Goal: Task Accomplishment & Management: Manage account settings

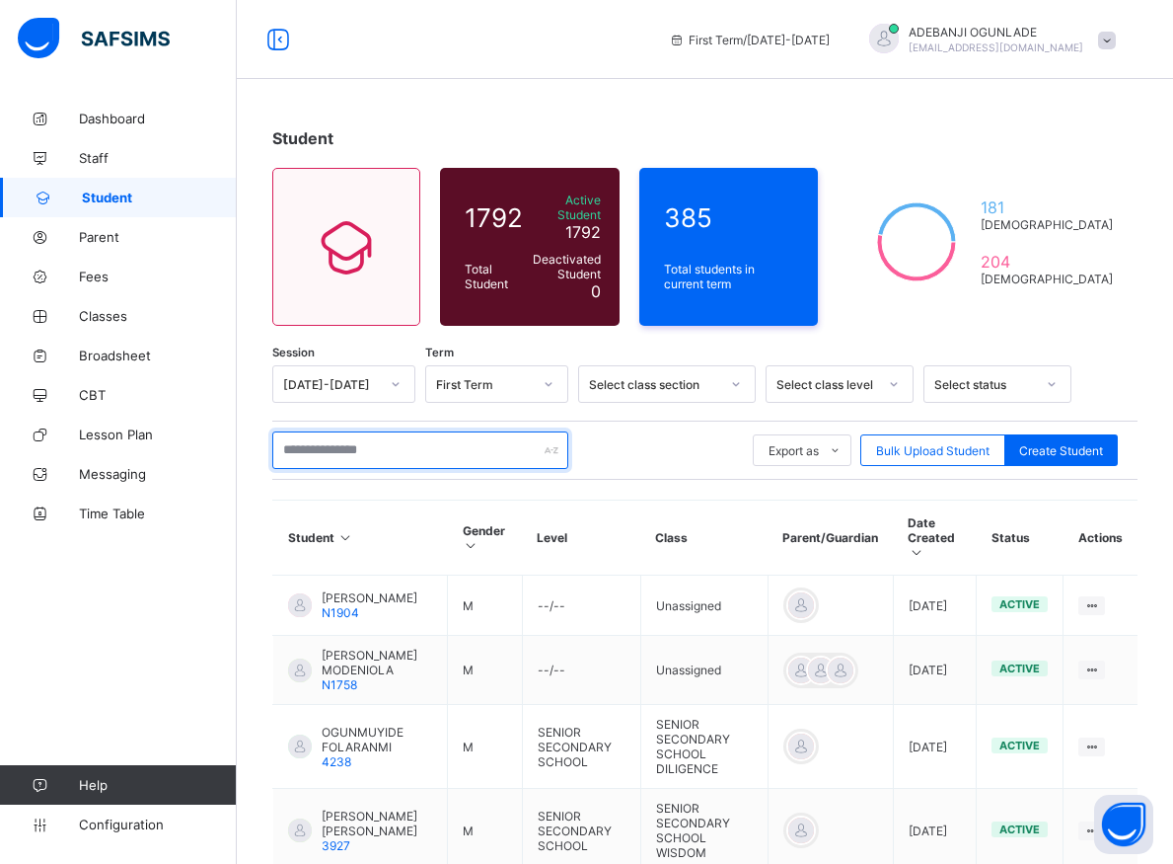
click at [363, 436] on input "text" at bounding box center [420, 450] width 296 height 38
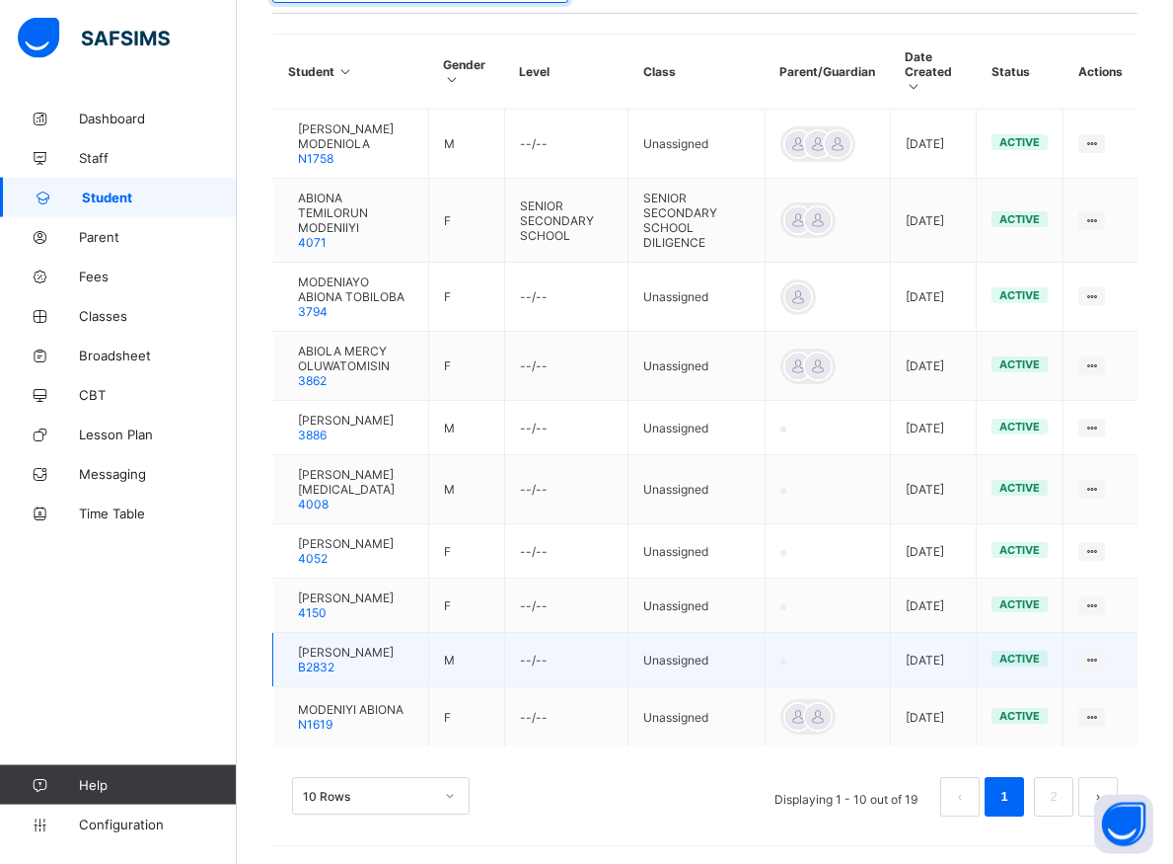
scroll to position [482, 0]
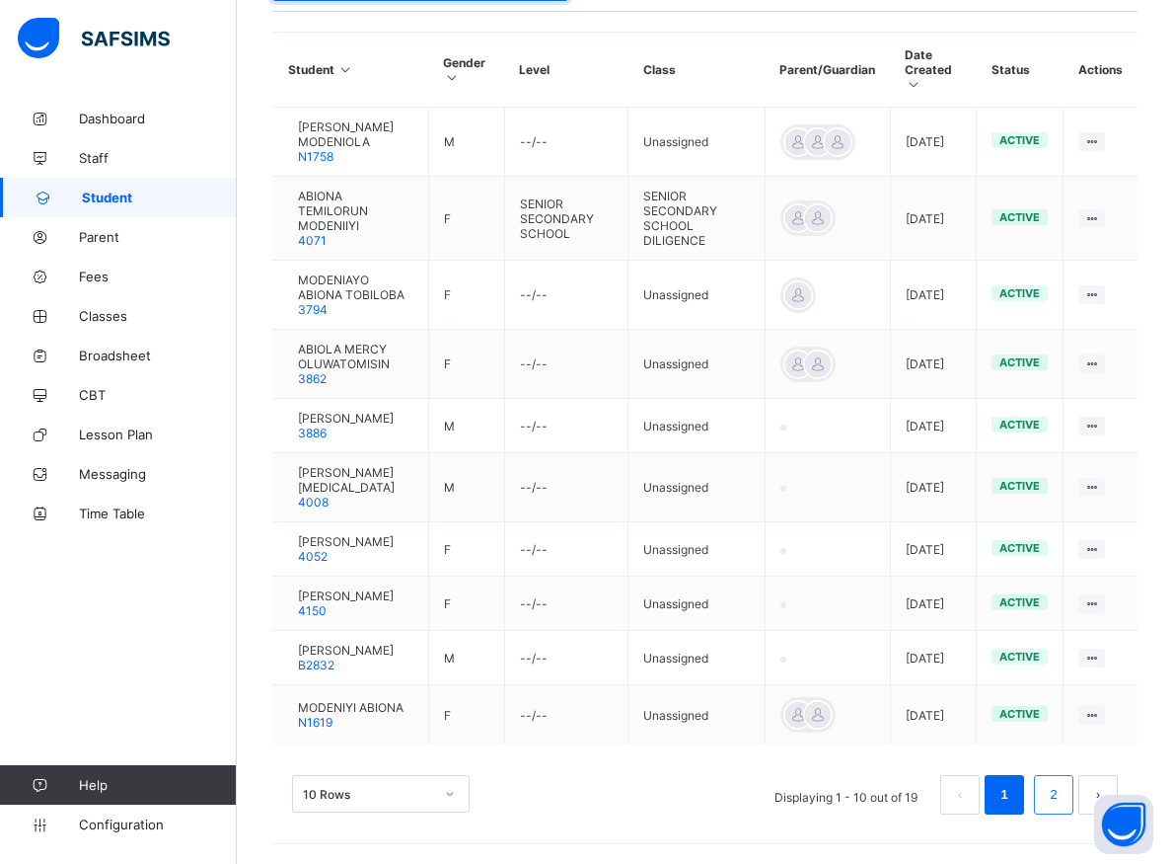
type input "*******"
click at [1063, 794] on link "2" at bounding box center [1053, 795] width 19 height 26
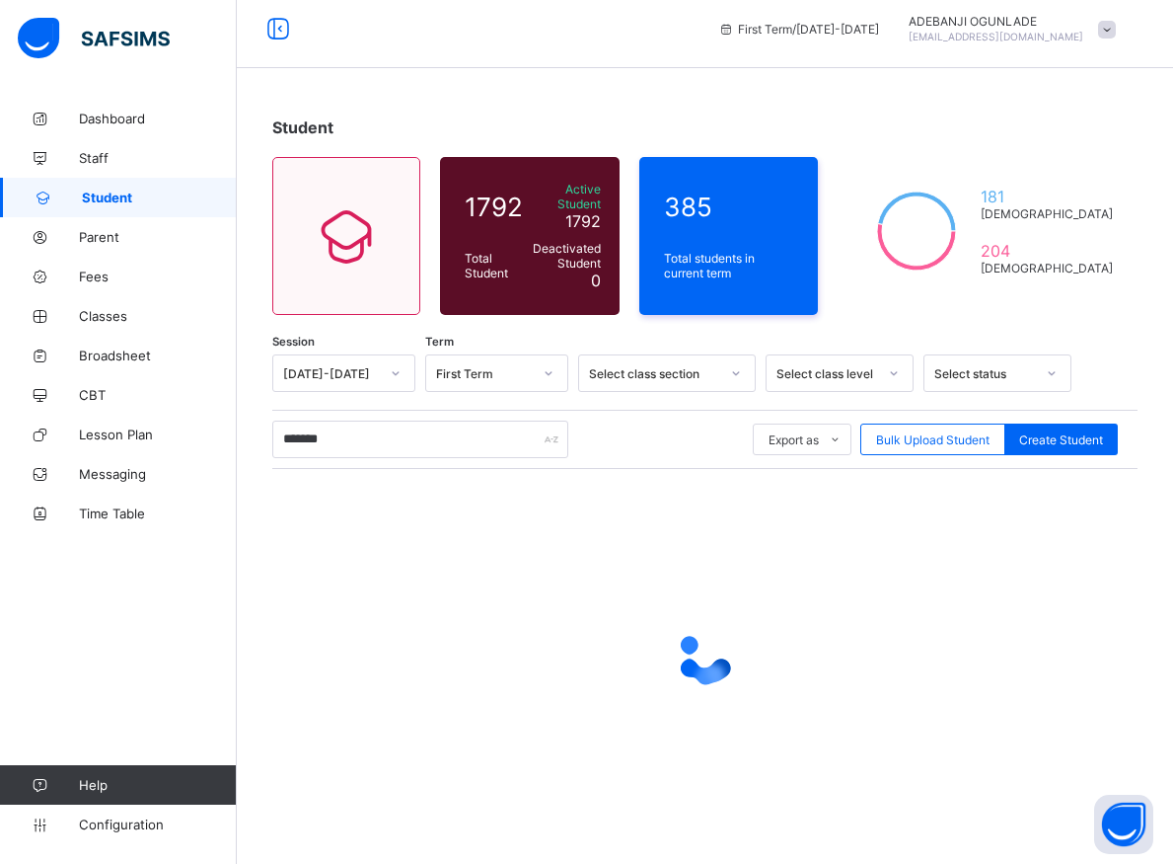
click at [1070, 713] on div at bounding box center [705, 656] width 866 height 375
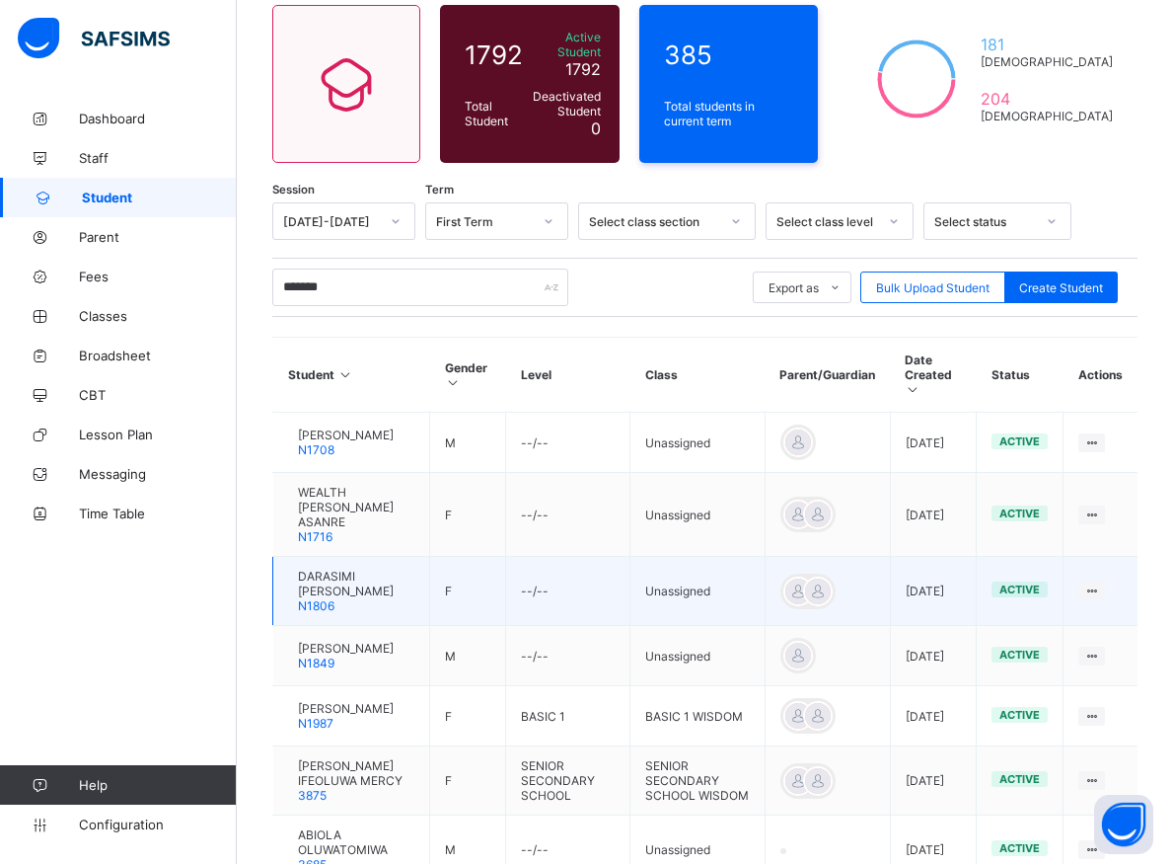
scroll to position [212, 0]
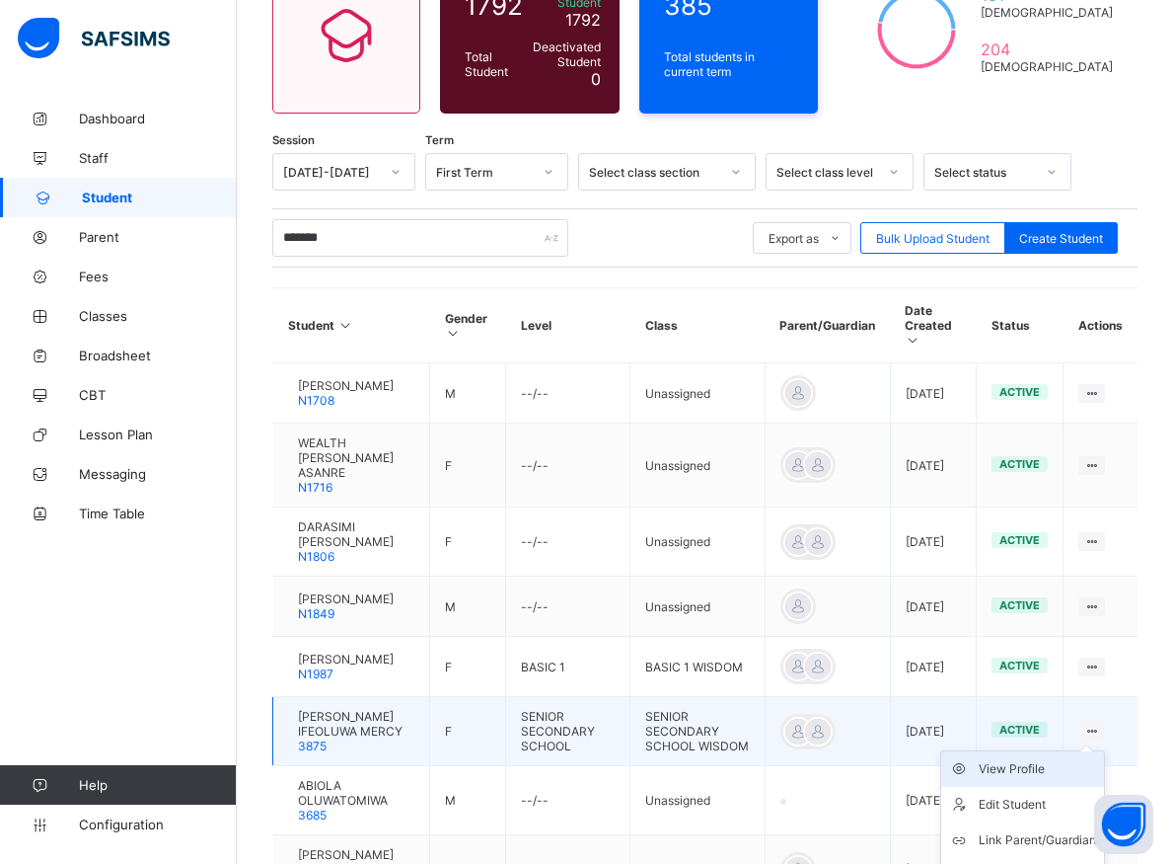
click at [1044, 759] on div "View Profile" at bounding box center [1037, 769] width 117 height 20
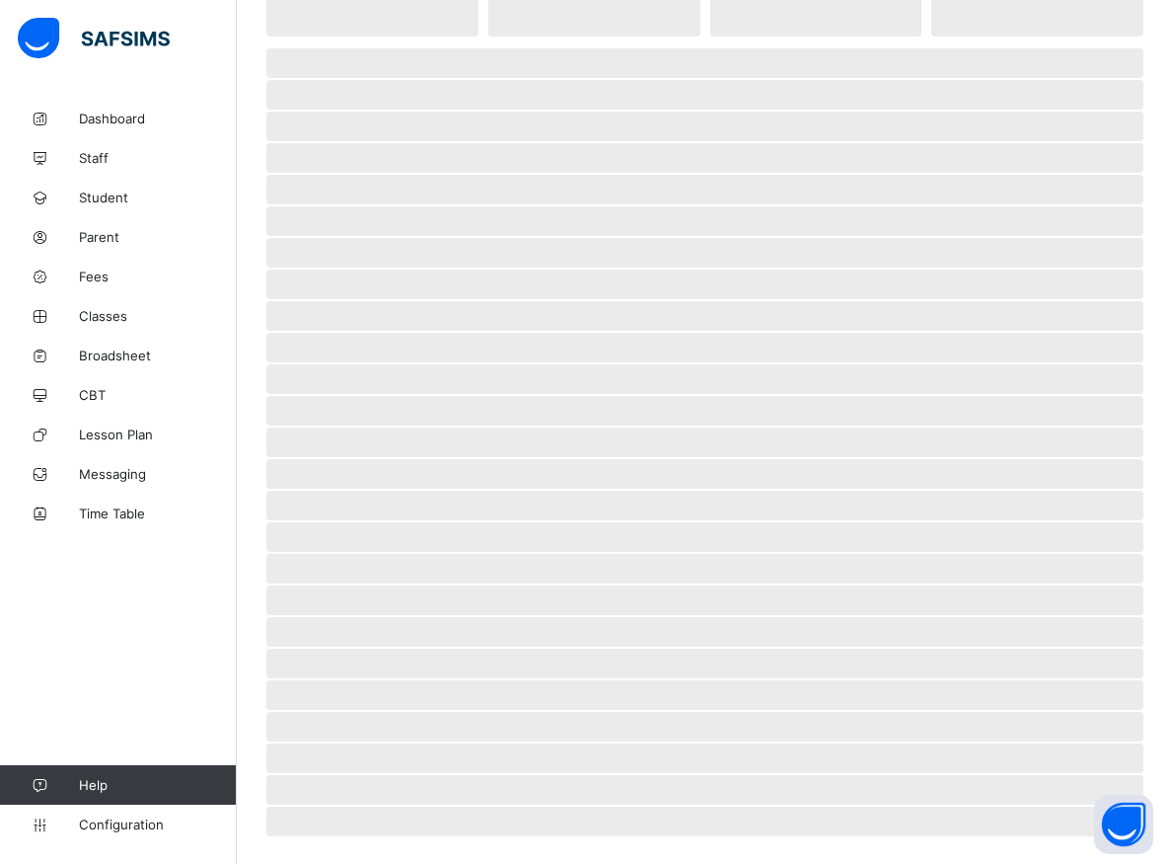
scroll to position [201, 0]
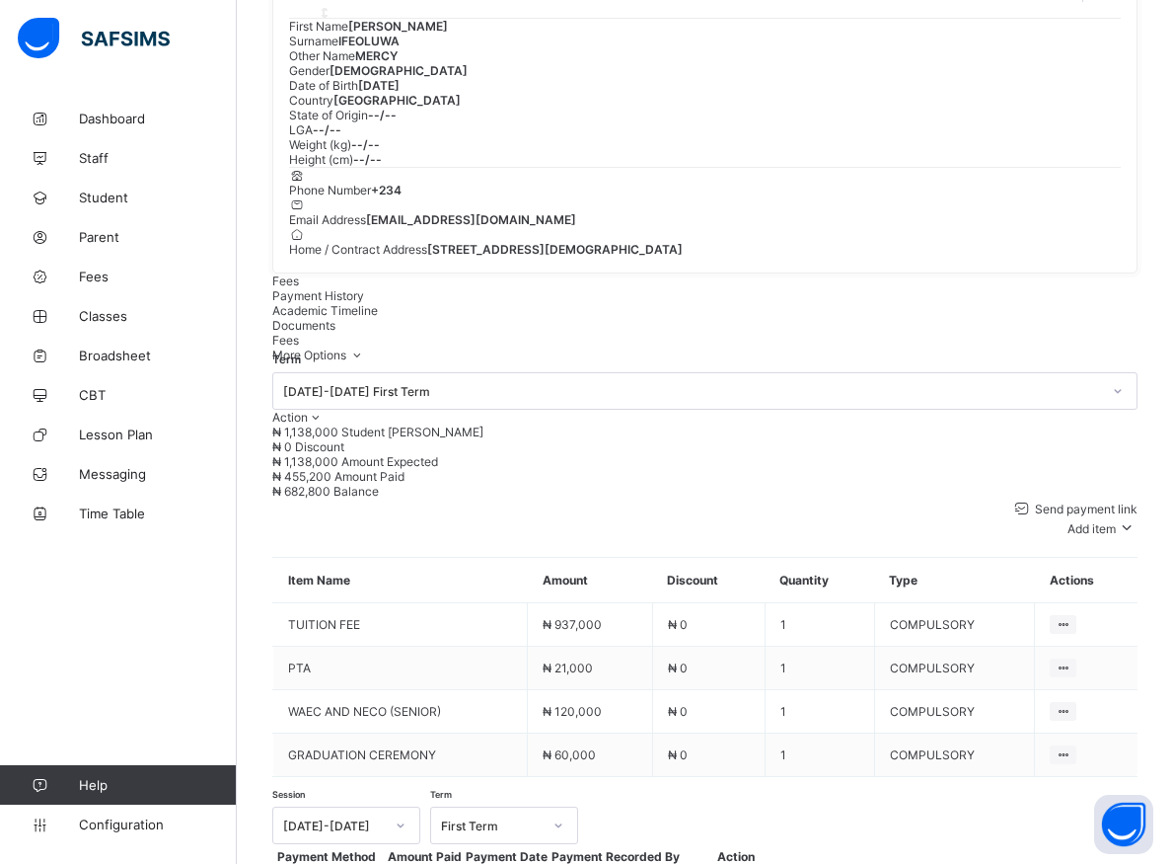
click at [203, 610] on div "Dashboard Staff Student Parent Fees Classes Broadsheet CBT Lesson Plan Messagin…" at bounding box center [118, 471] width 237 height 785
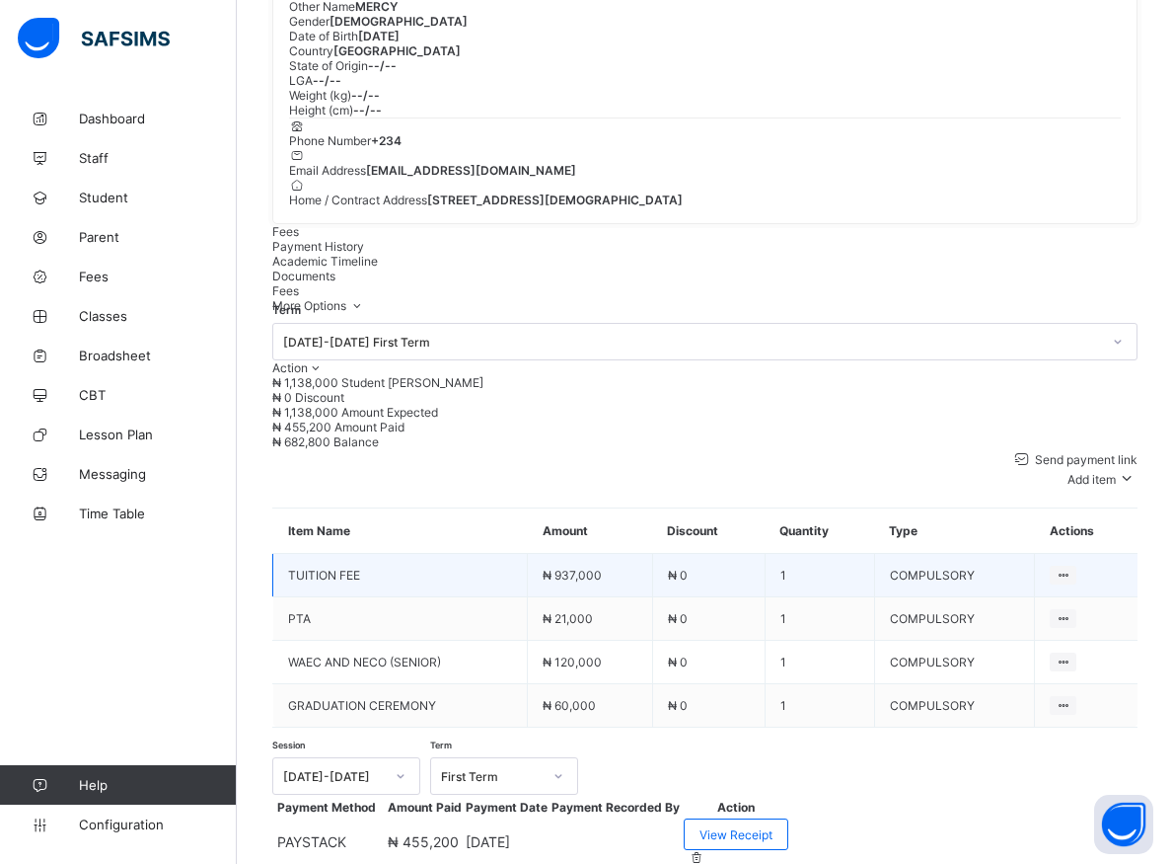
scroll to position [452, 0]
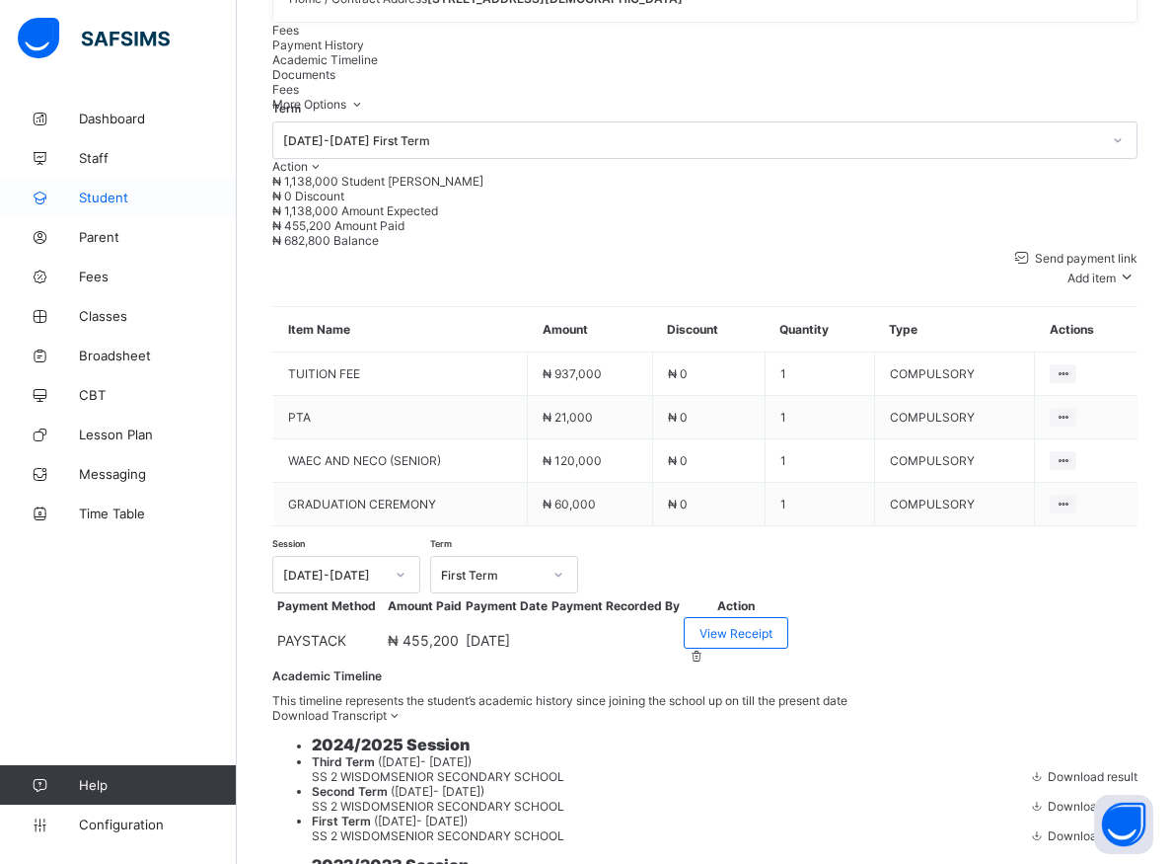
click at [106, 198] on span "Student" at bounding box center [158, 197] width 158 height 16
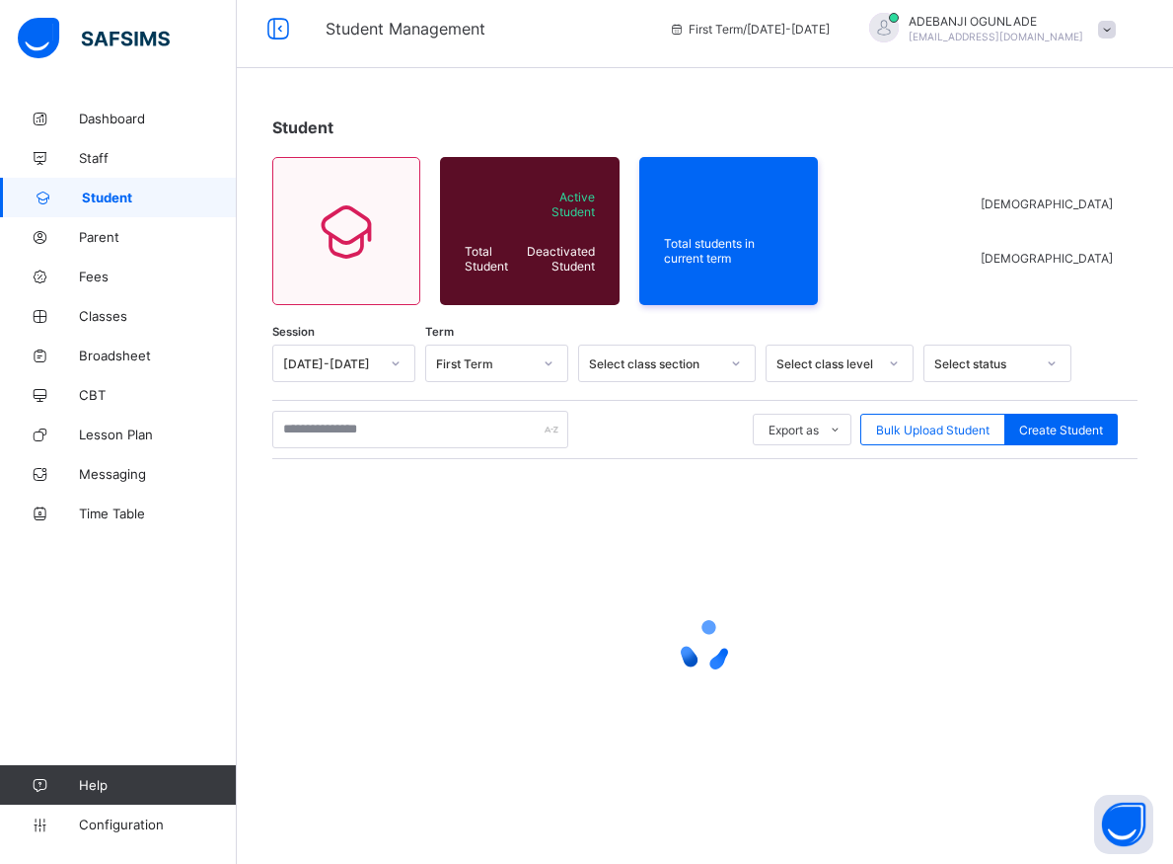
scroll to position [11, 0]
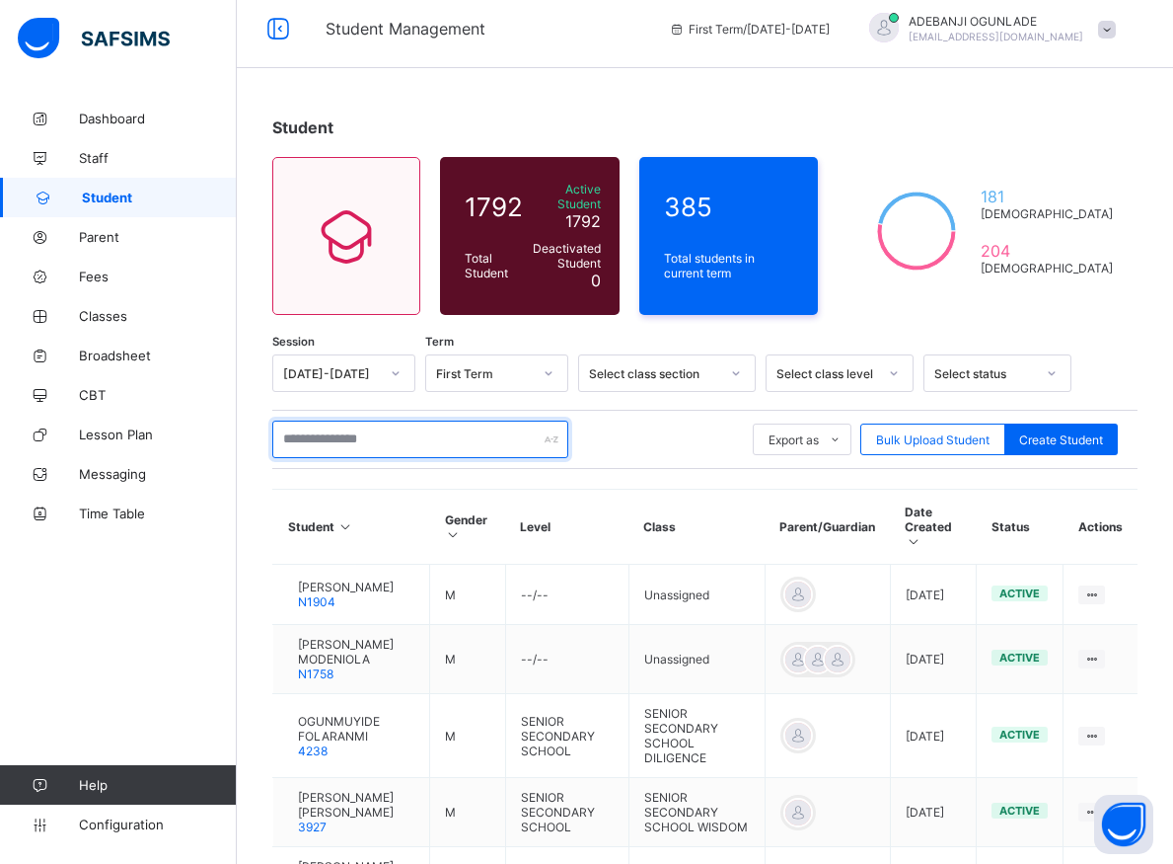
click at [324, 427] on input "text" at bounding box center [420, 439] width 296 height 38
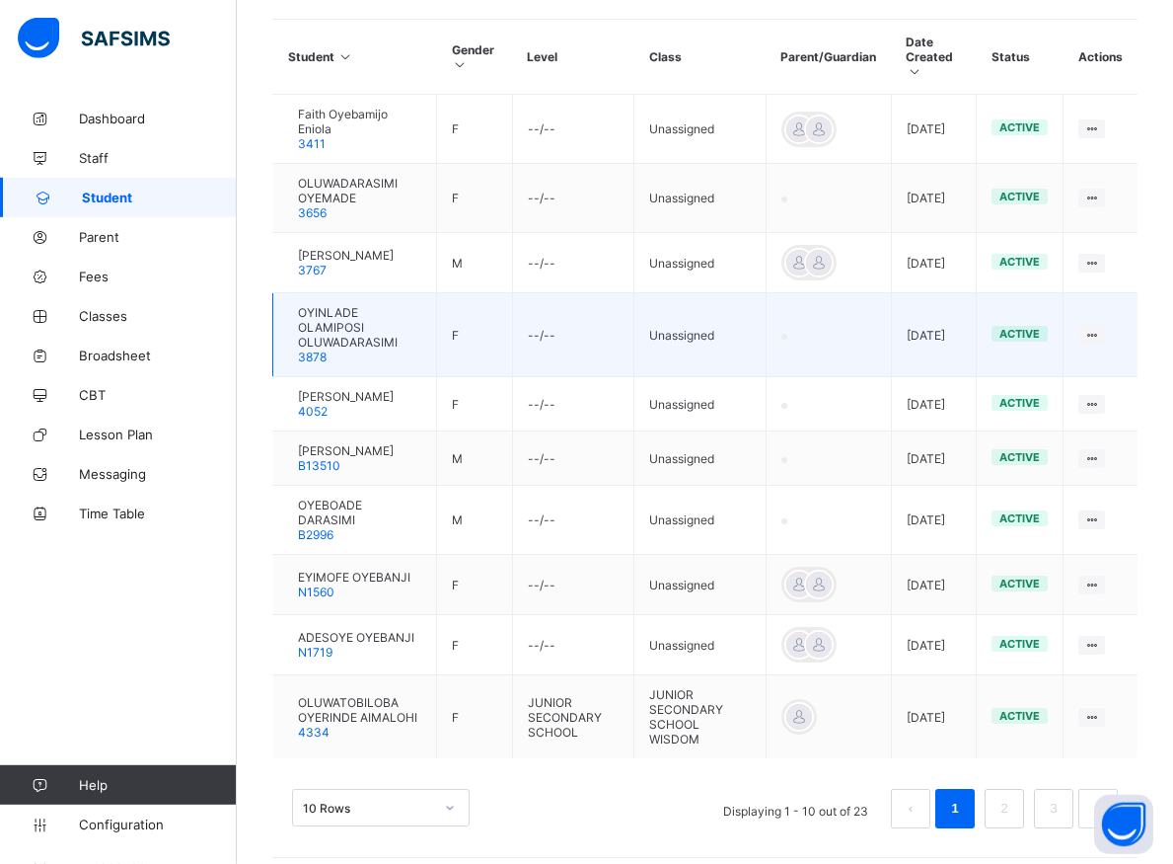
scroll to position [488, 0]
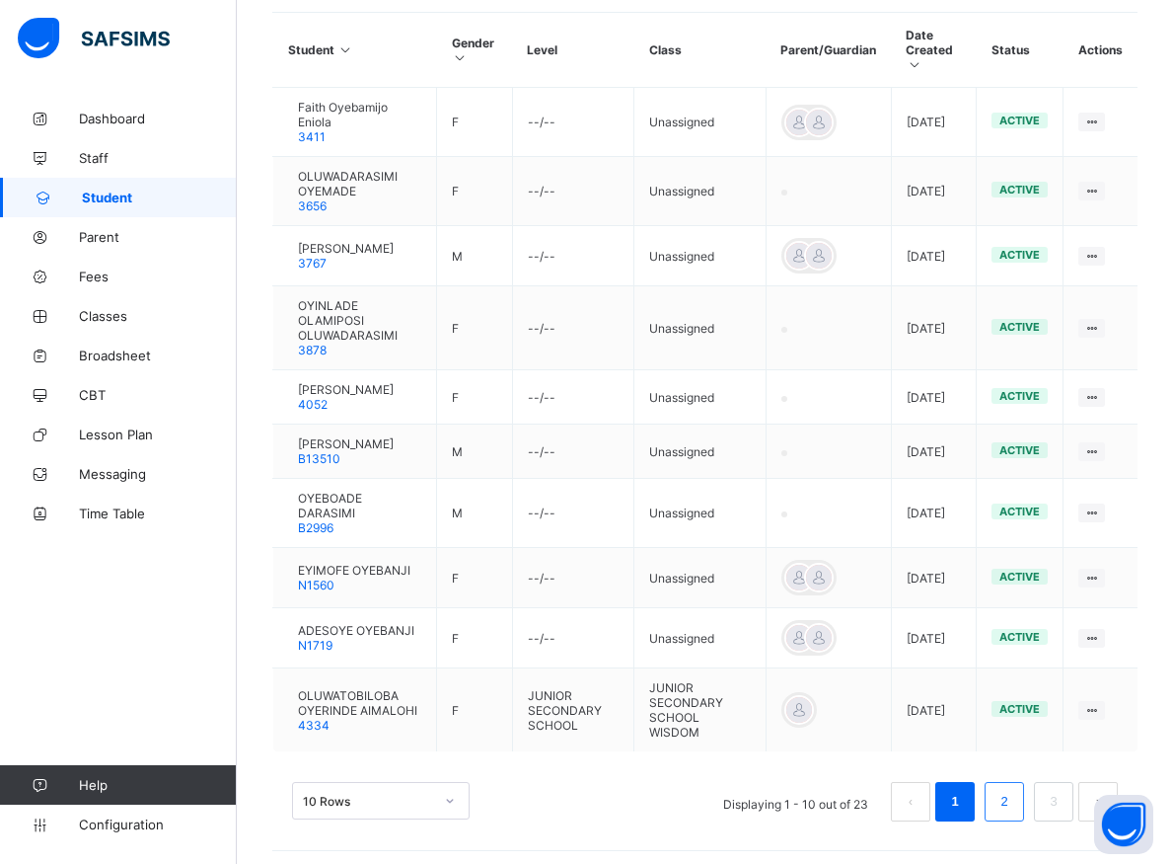
type input "*******"
click at [1014, 802] on link "2" at bounding box center [1004, 802] width 19 height 26
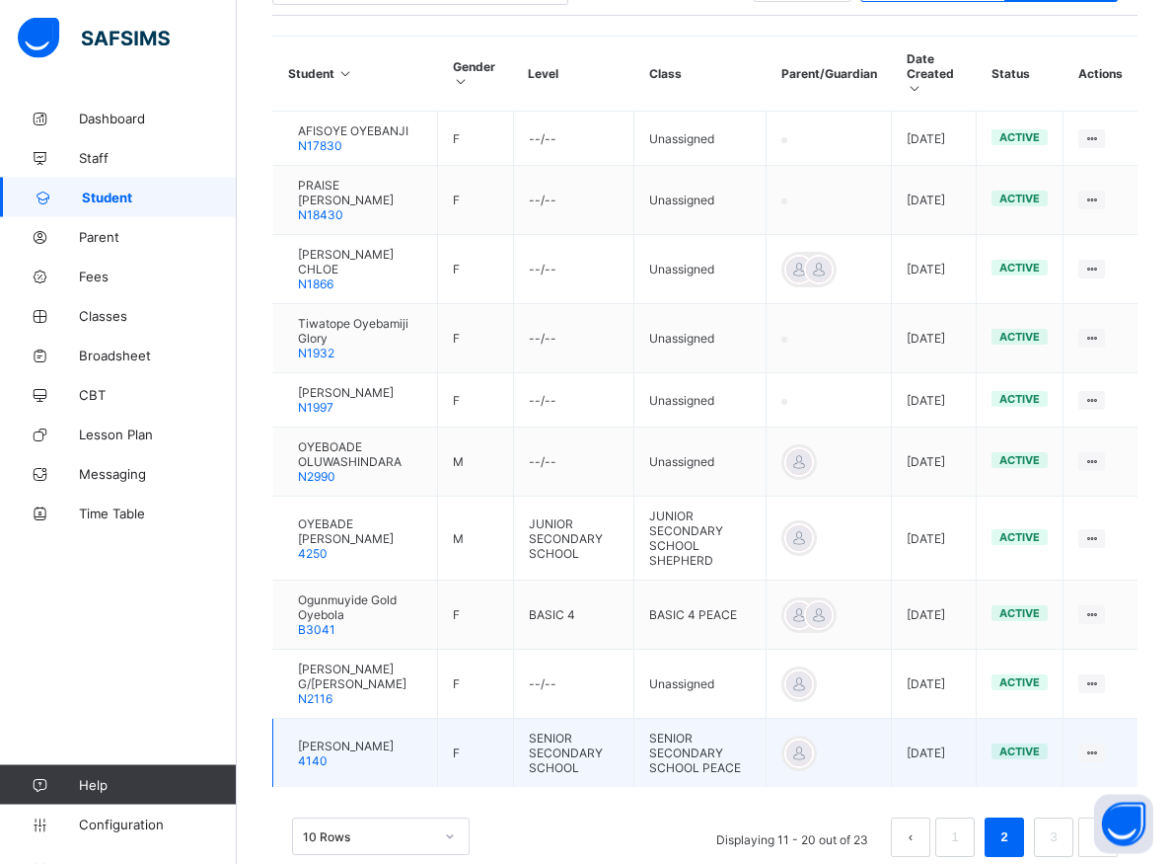
scroll to position [514, 0]
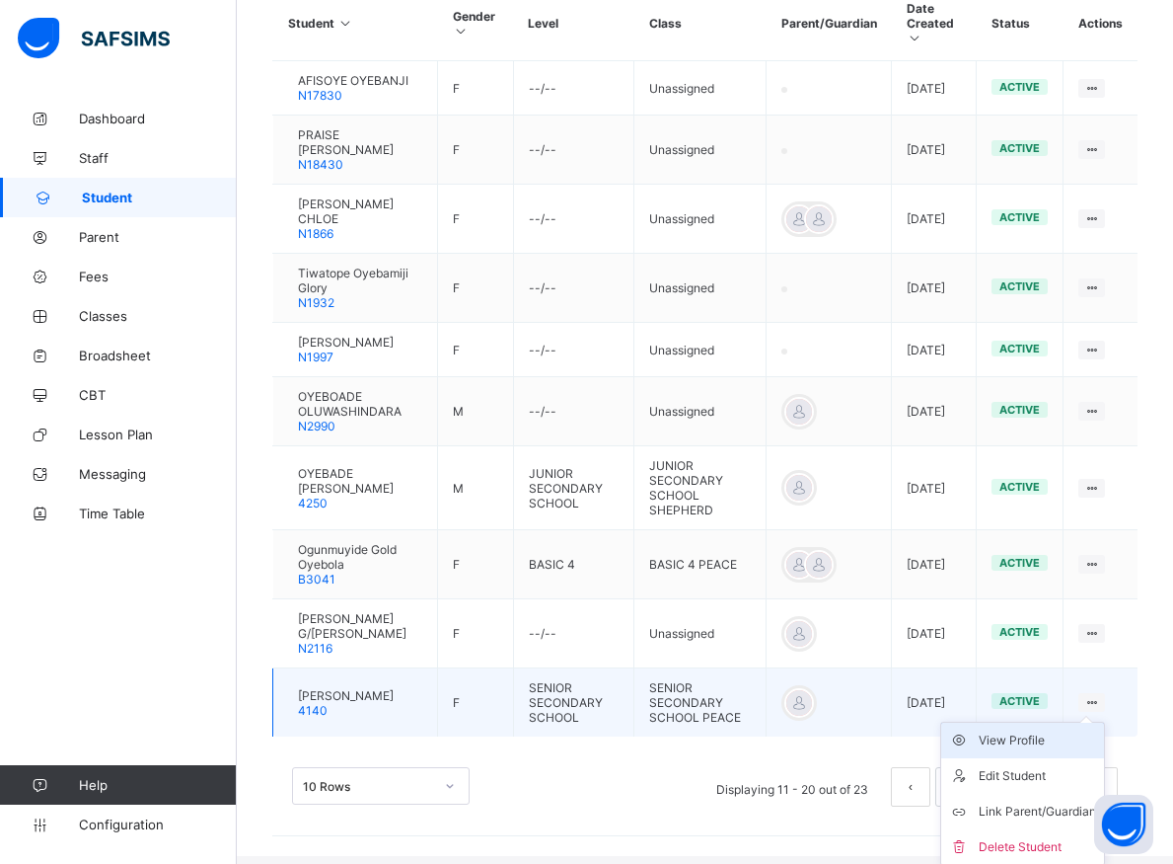
click at [1033, 750] on div "View Profile" at bounding box center [1037, 740] width 117 height 20
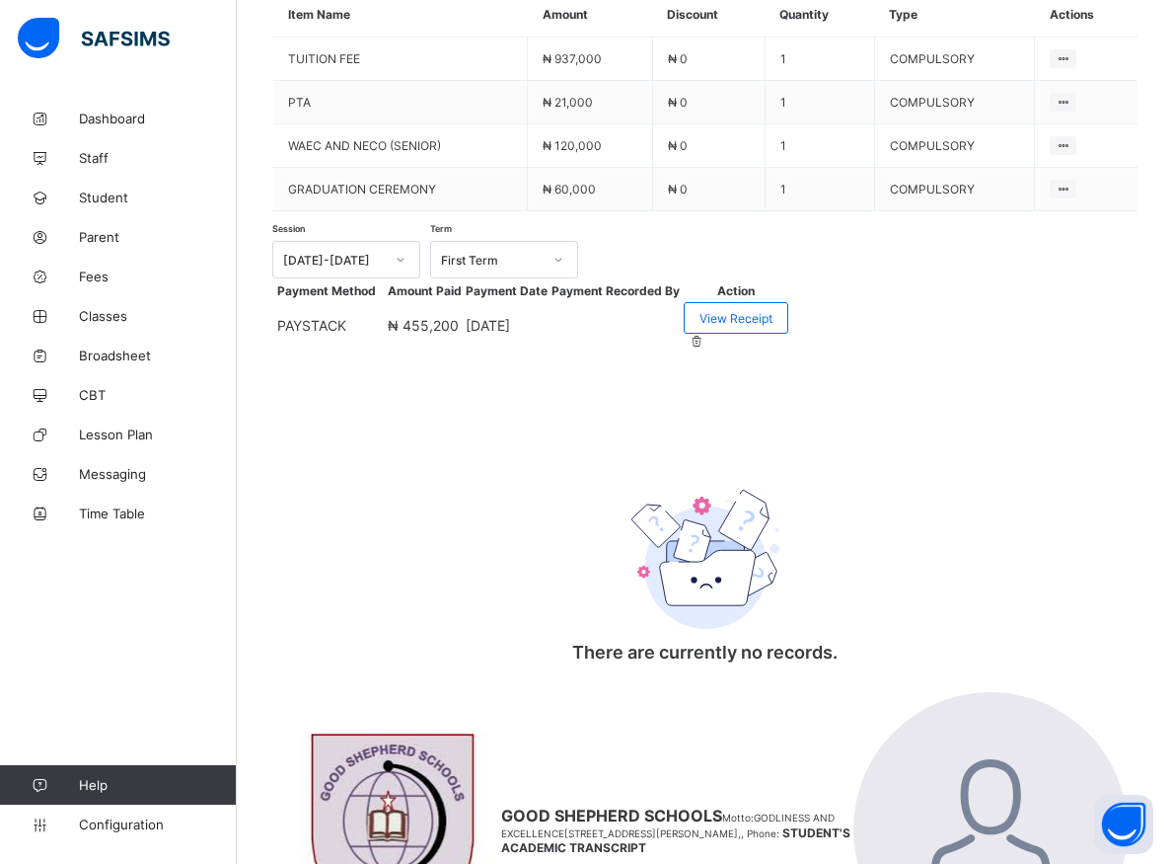
scroll to position [211, 0]
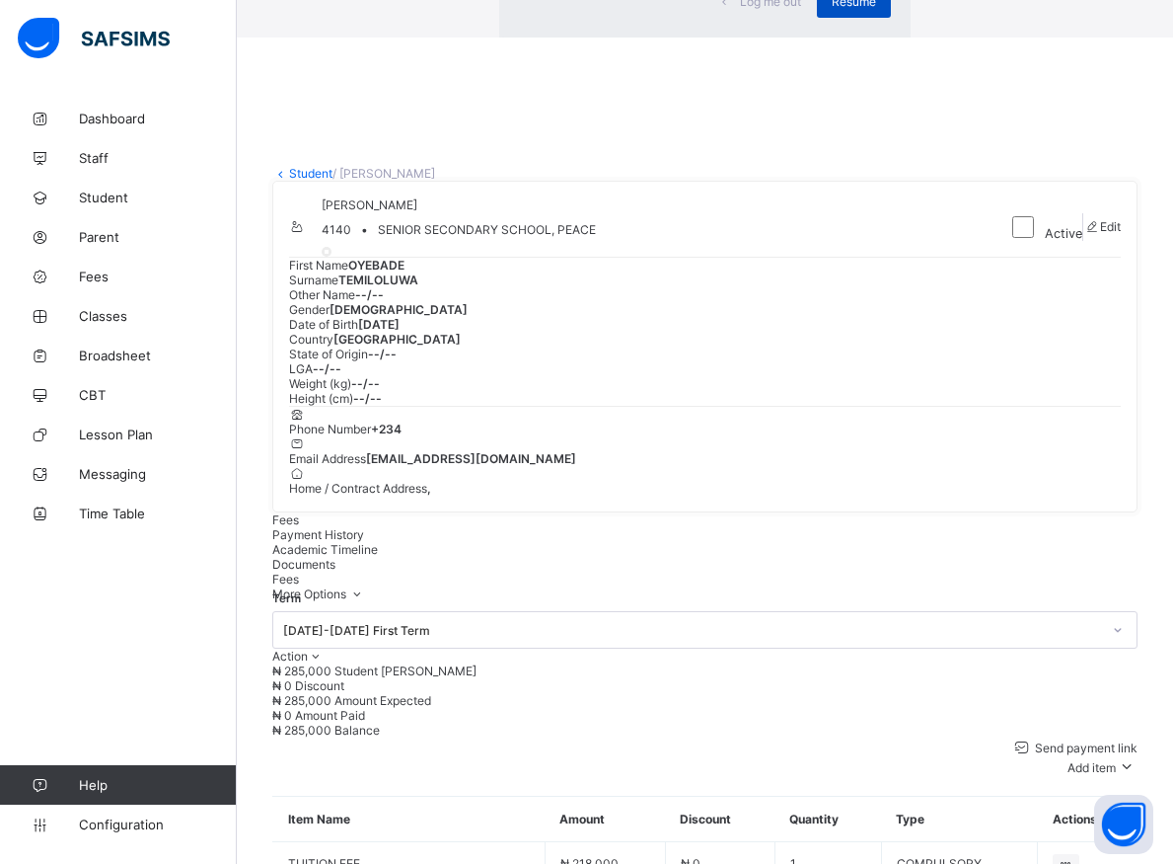
click at [817, 18] on div "Resume" at bounding box center [854, 2] width 74 height 32
click at [832, 9] on span "Resume" at bounding box center [854, 1] width 44 height 15
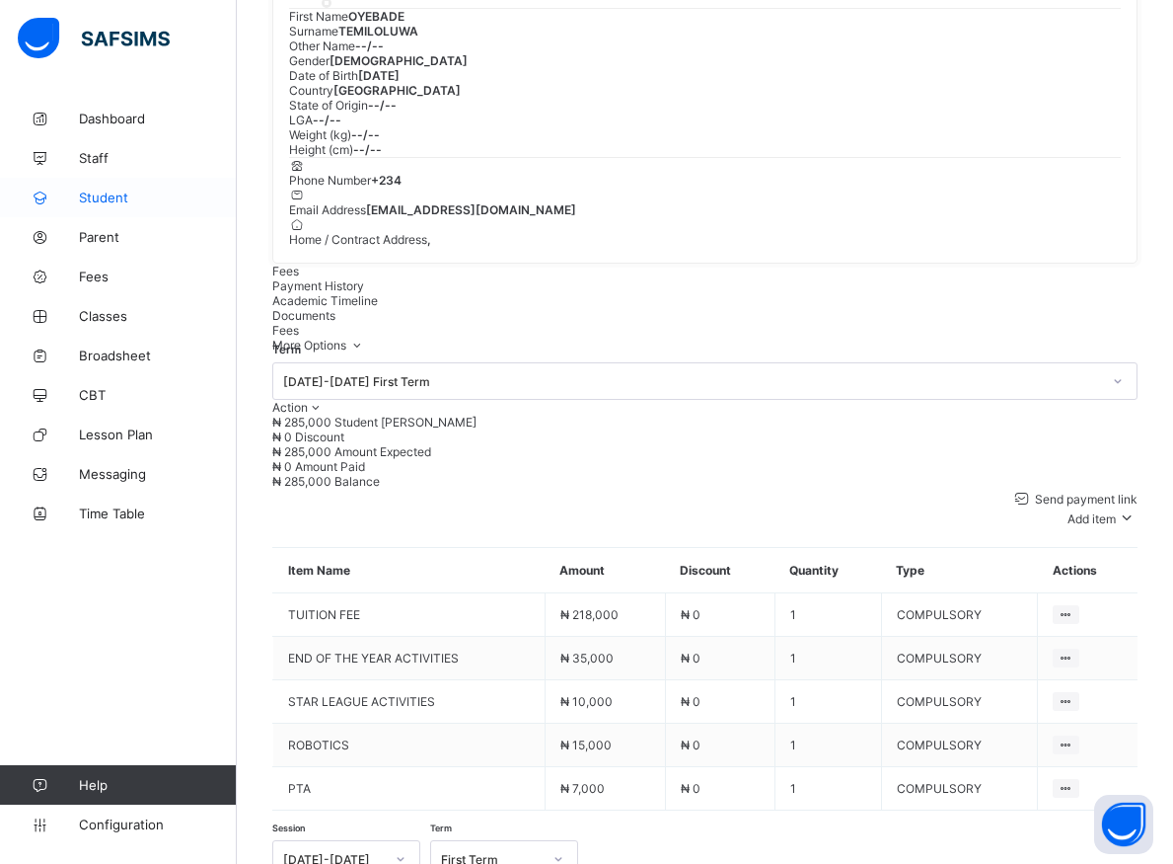
click at [89, 198] on span "Student" at bounding box center [158, 197] width 158 height 16
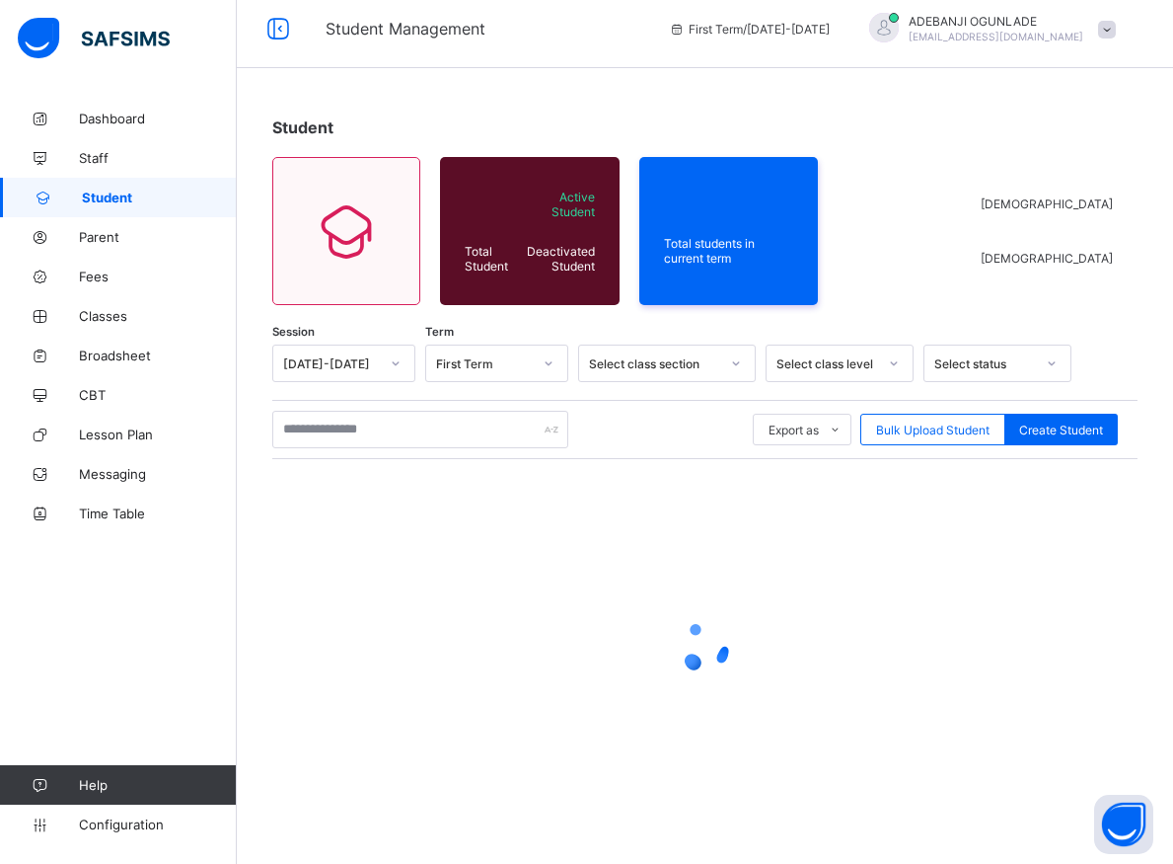
scroll to position [11, 0]
click at [401, 434] on input "text" at bounding box center [420, 430] width 296 height 38
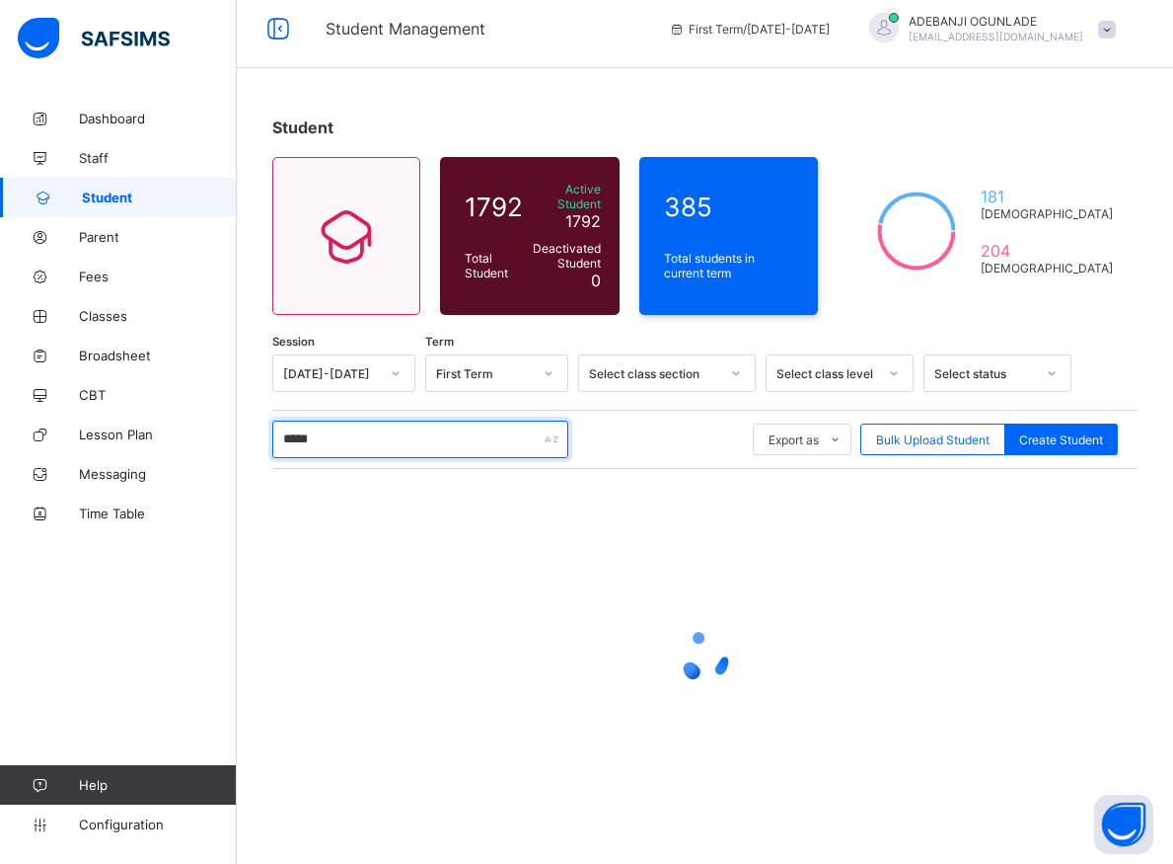
type input "******"
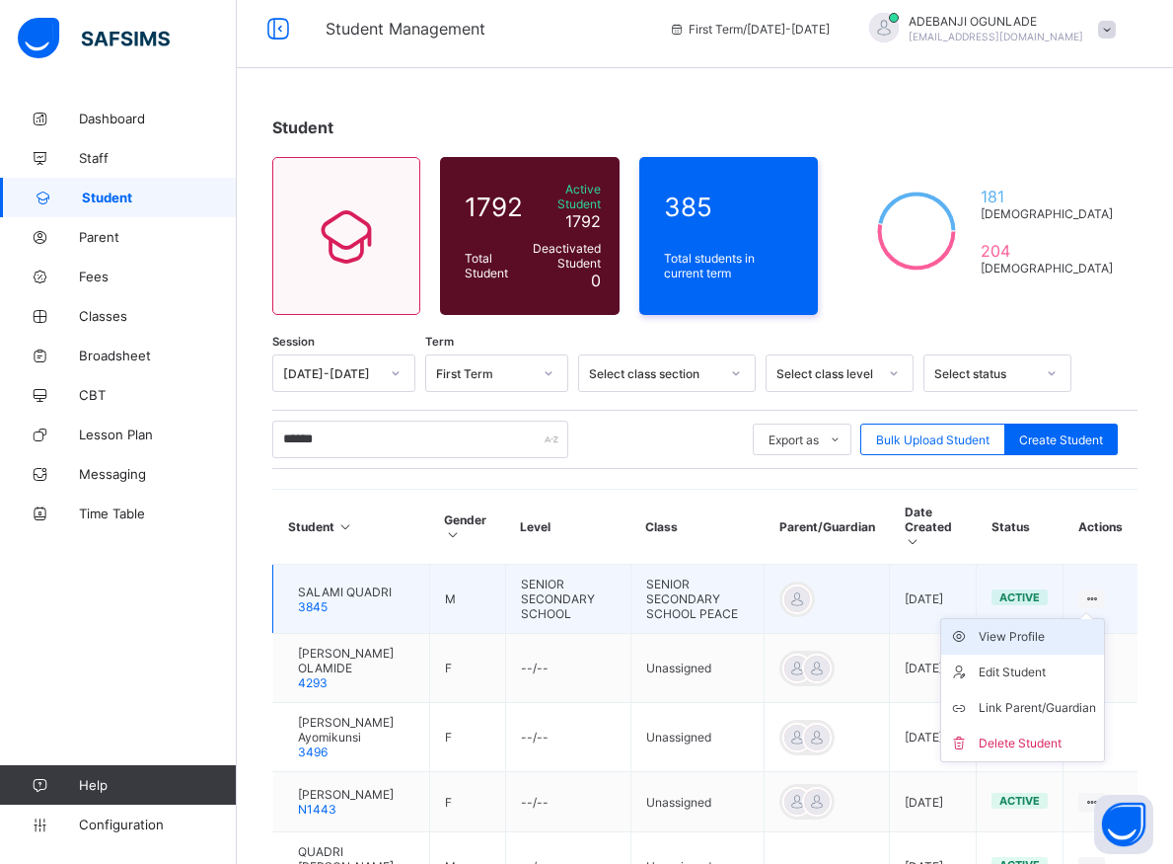
click at [1056, 627] on div "View Profile" at bounding box center [1037, 637] width 117 height 20
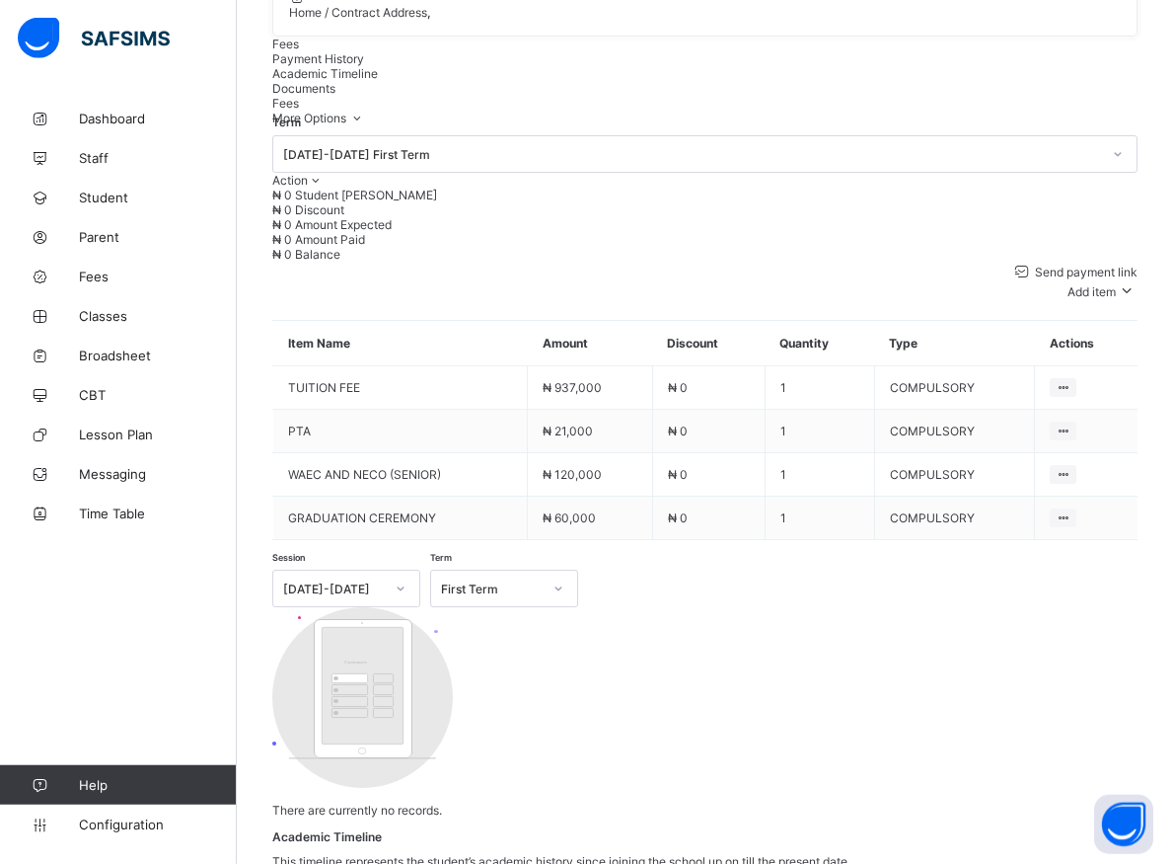
scroll to position [514, 0]
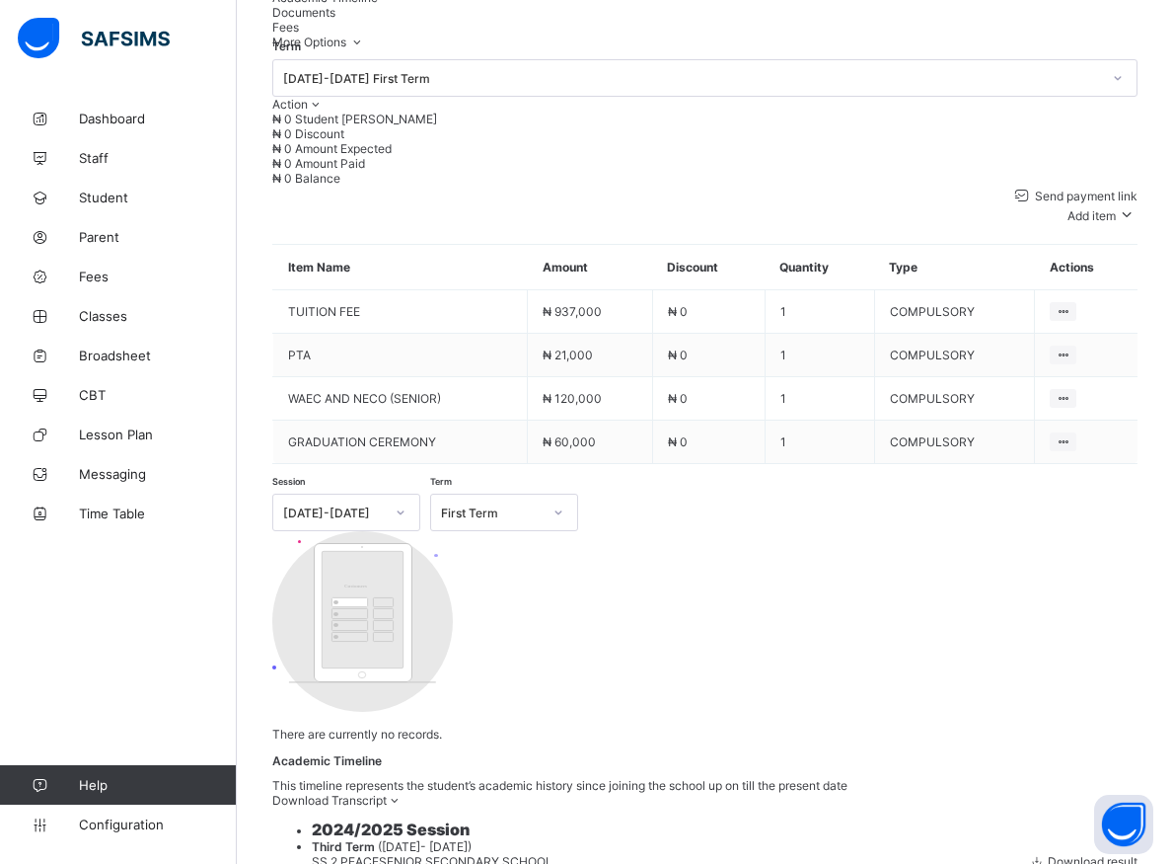
click at [782, 493] on div "Term 2025-2026 First Term Action Receive Payment Manage Discount Send Email Rem…" at bounding box center [705, 271] width 866 height 444
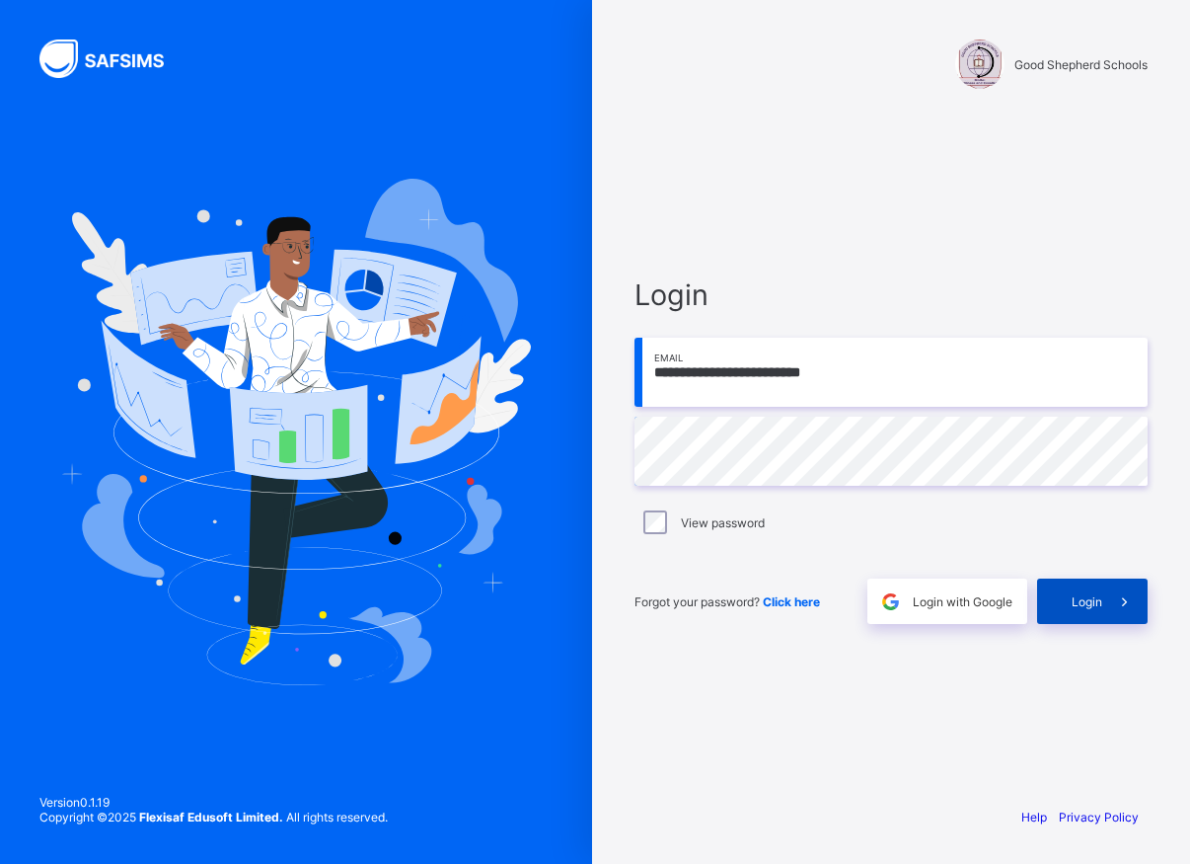
click at [1058, 597] on div "Login" at bounding box center [1092, 600] width 111 height 45
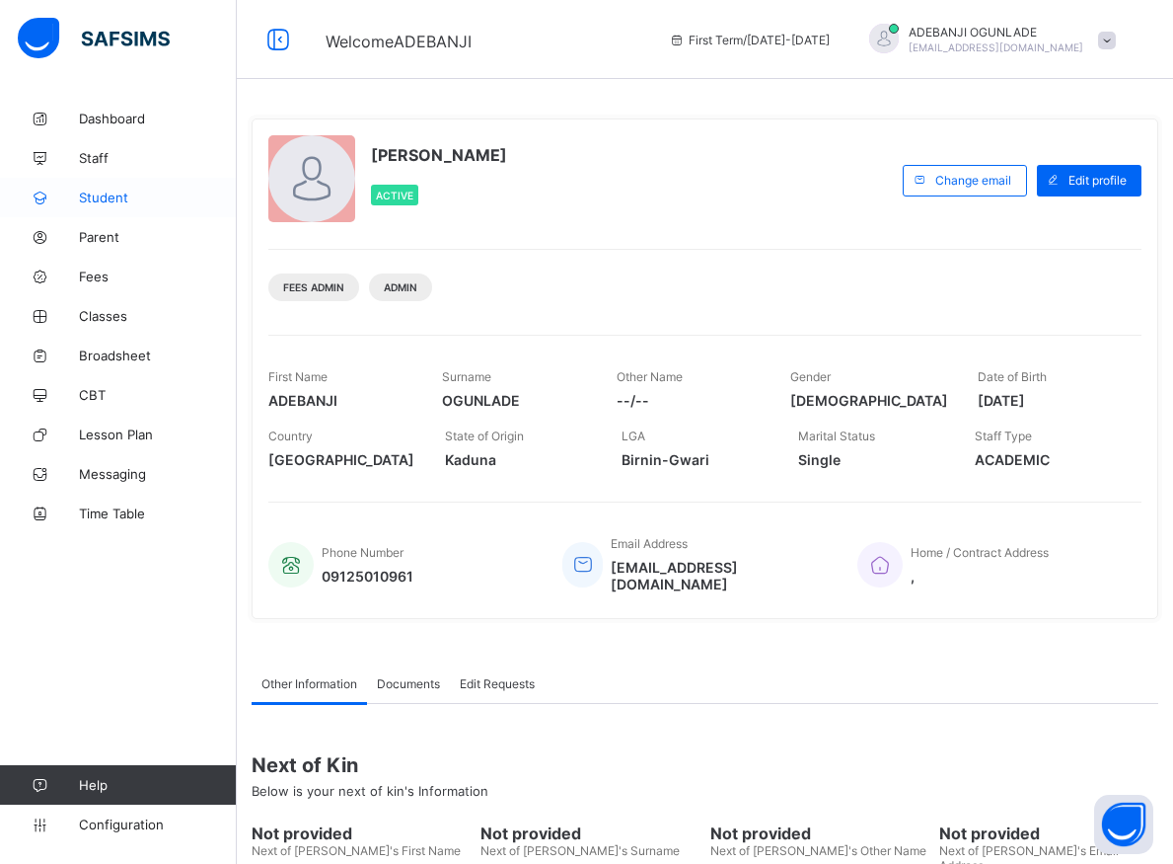
click at [107, 195] on span "Student" at bounding box center [158, 197] width 158 height 16
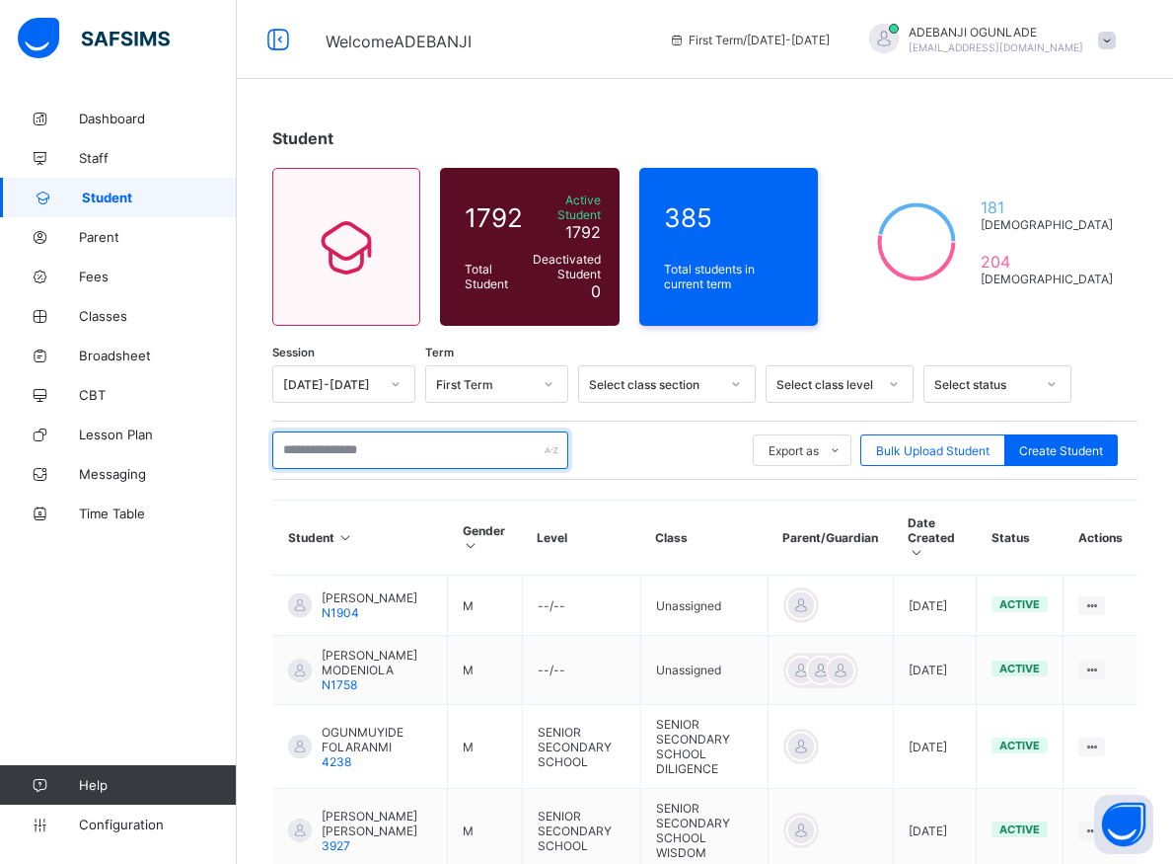
click at [332, 444] on input "text" at bounding box center [420, 450] width 296 height 38
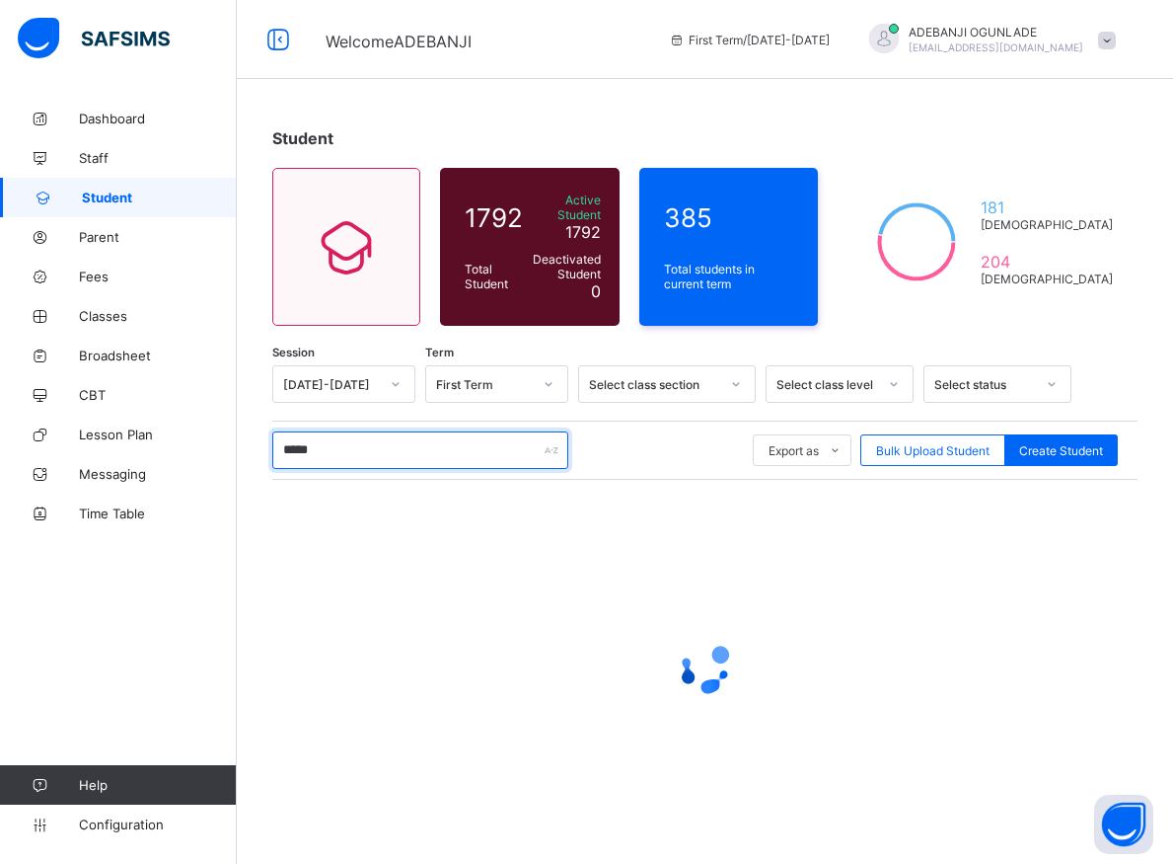
type input "******"
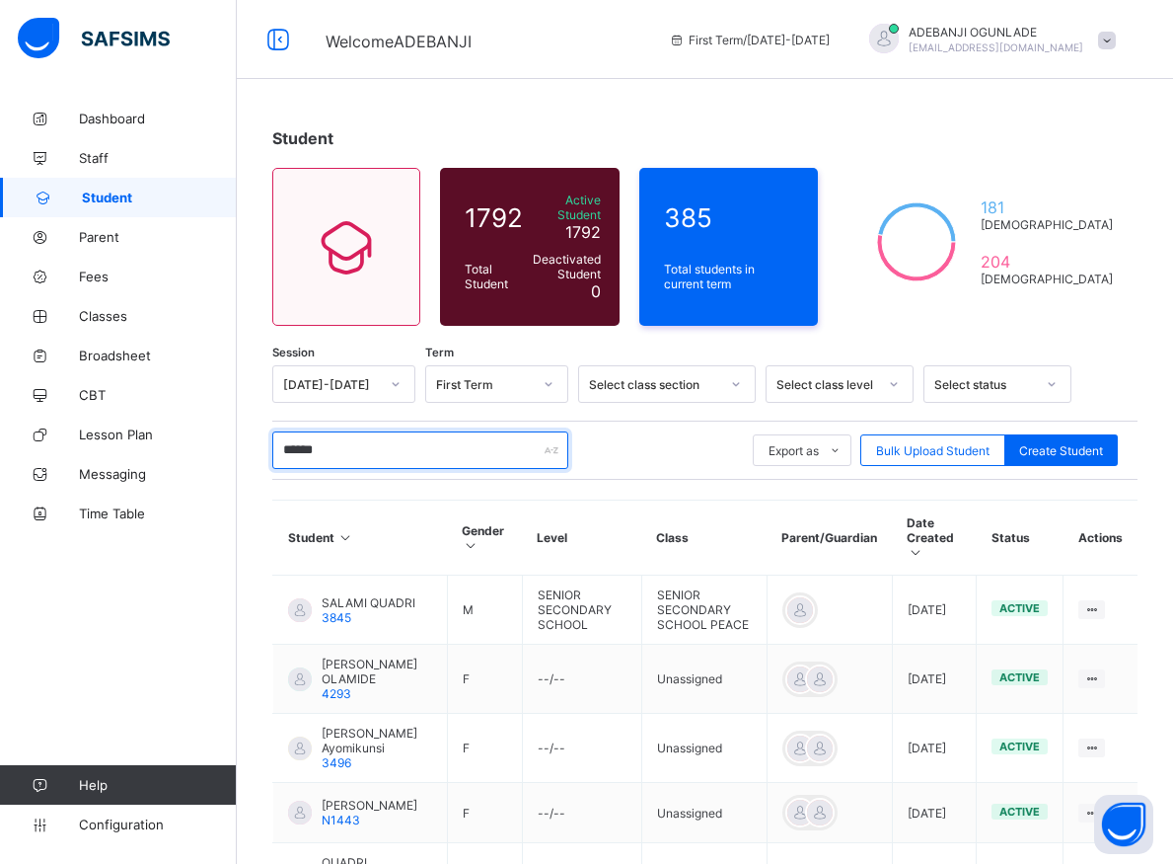
scroll to position [302, 0]
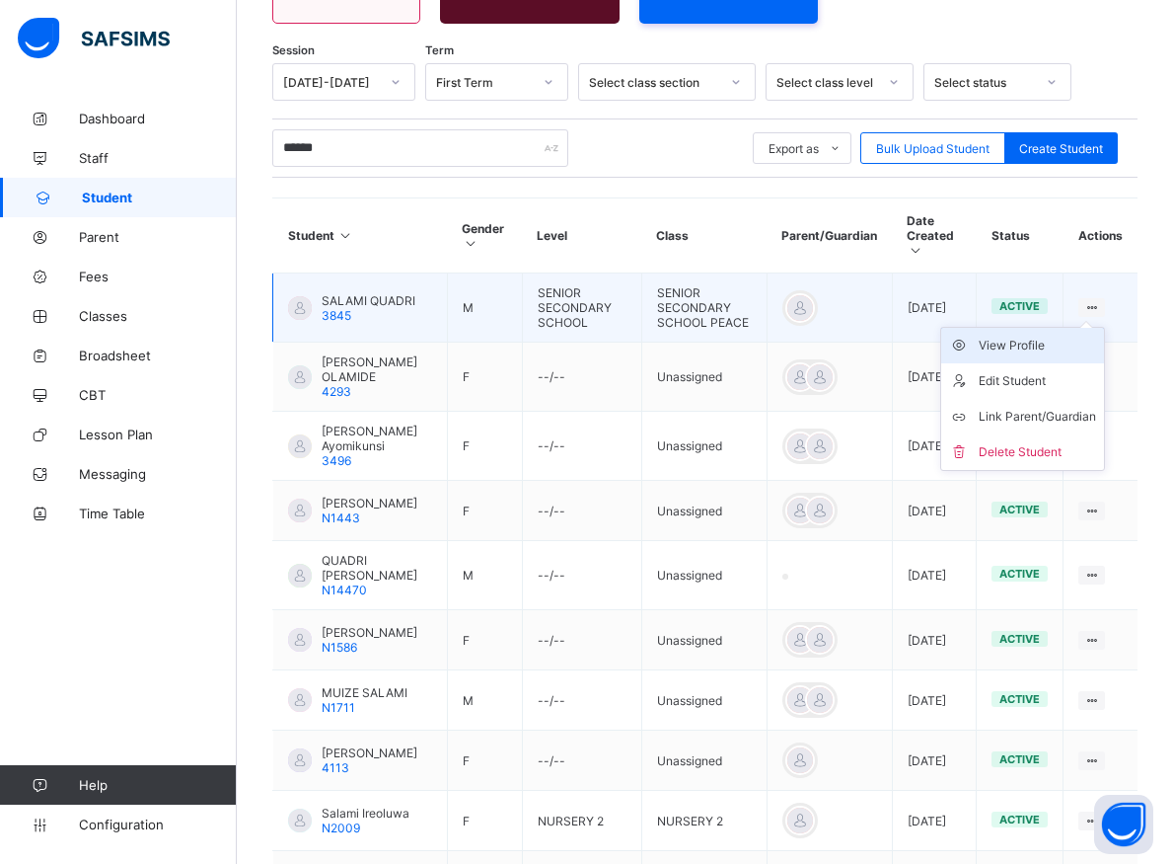
click at [1058, 336] on div "View Profile" at bounding box center [1037, 346] width 117 height 20
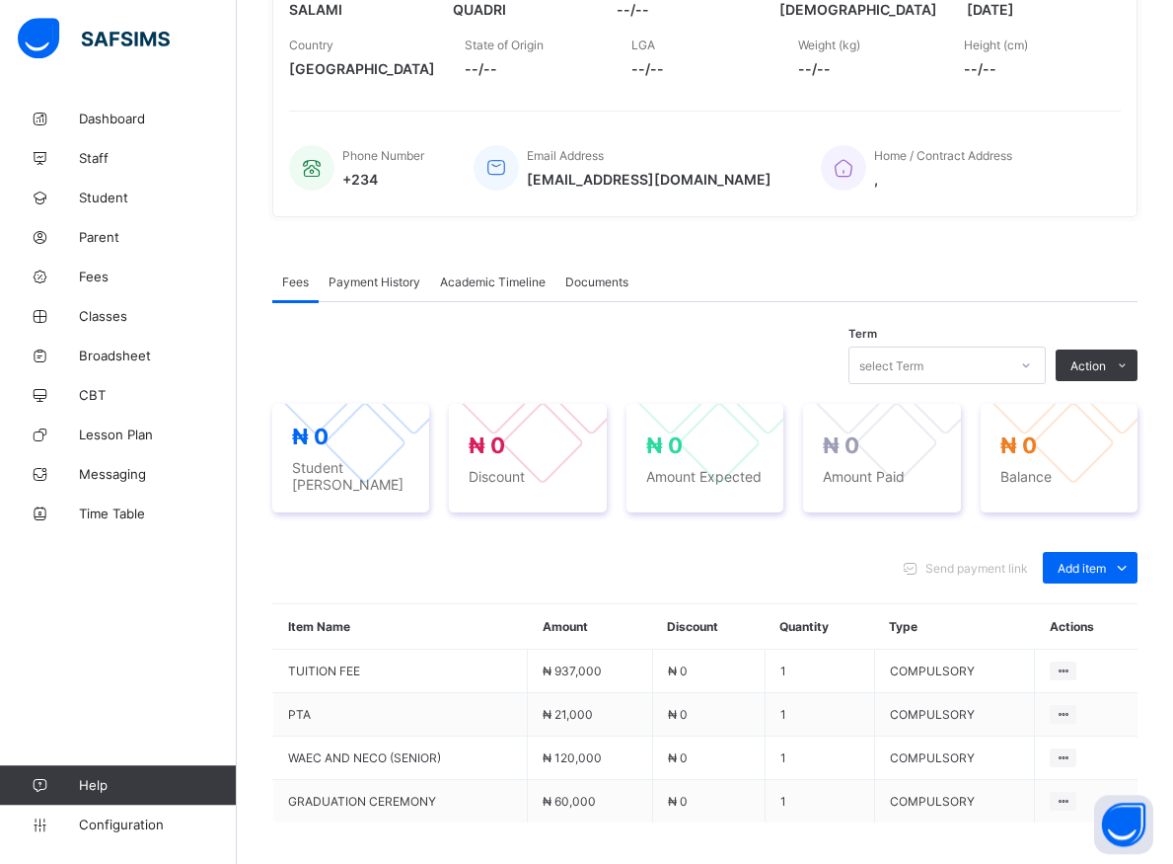
scroll to position [403, 0]
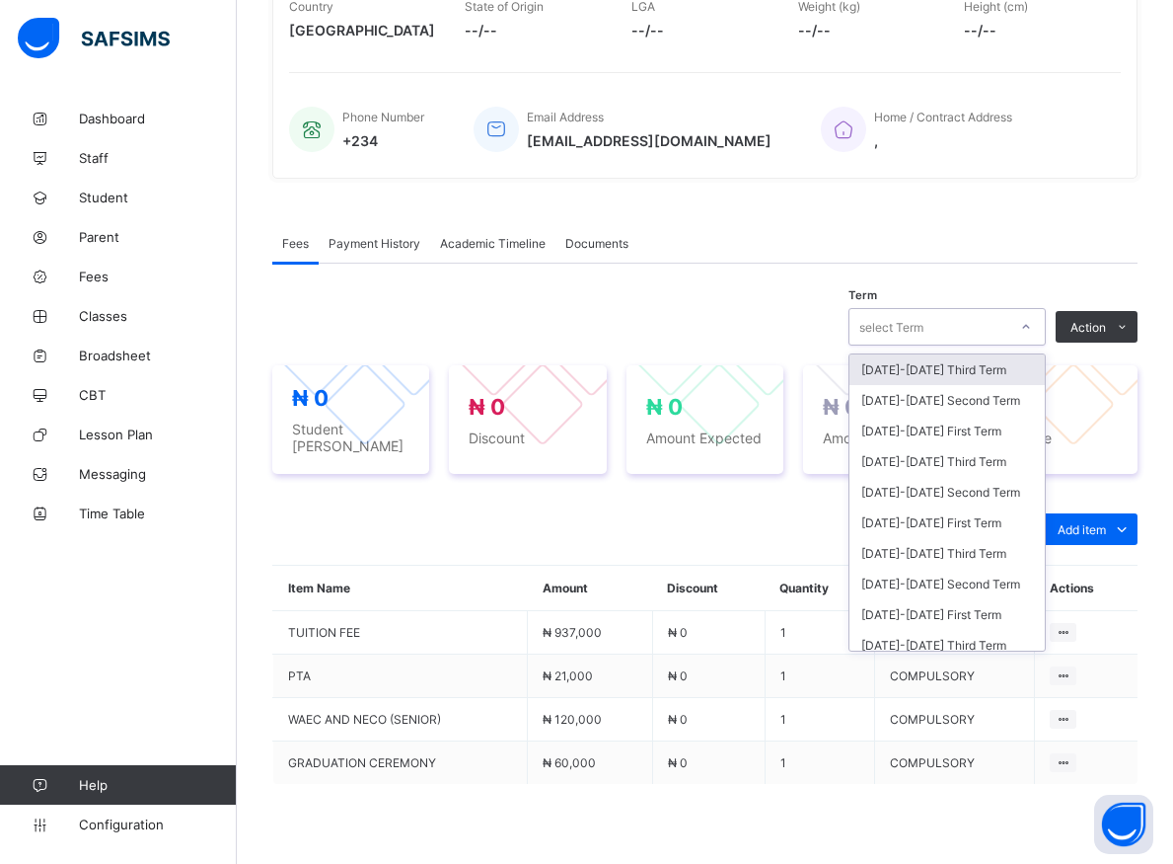
click at [1032, 324] on icon at bounding box center [1026, 327] width 12 height 20
click at [917, 435] on div "2025-2026 First Term" at bounding box center [947, 430] width 195 height 31
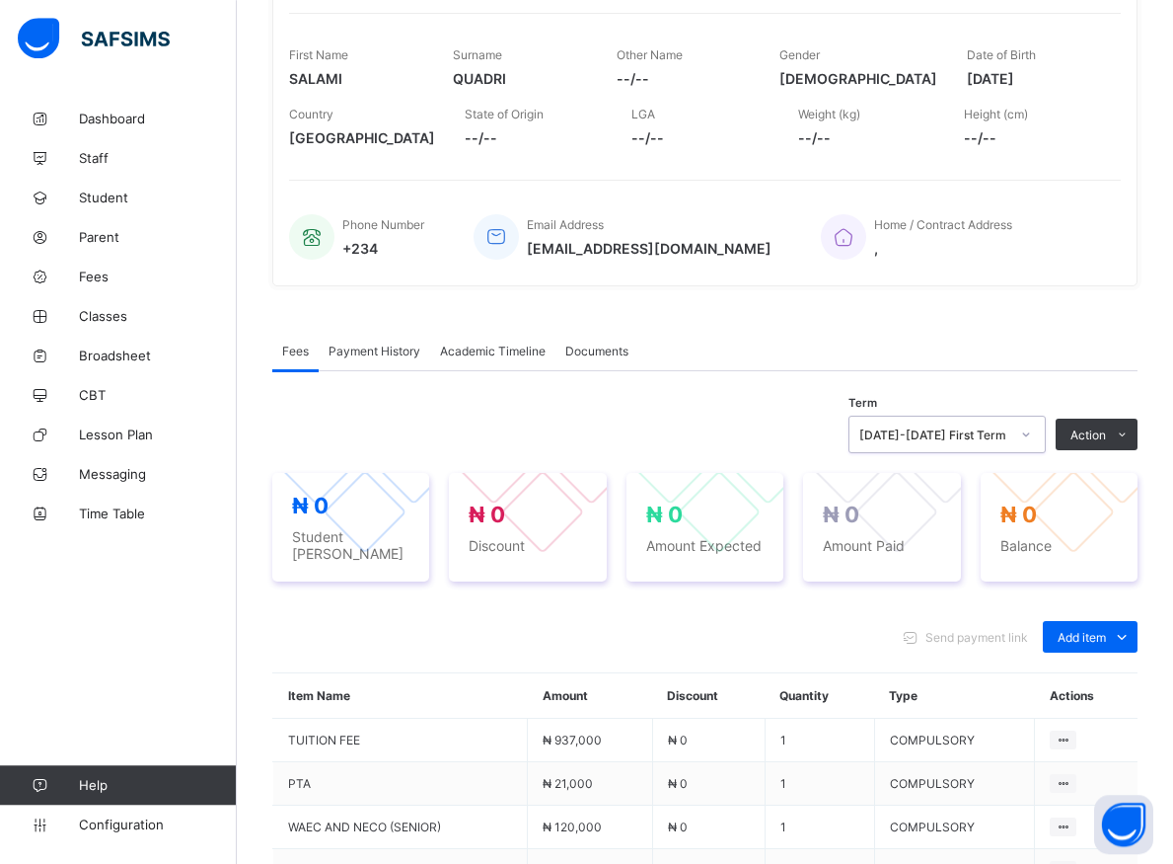
scroll to position [101, 0]
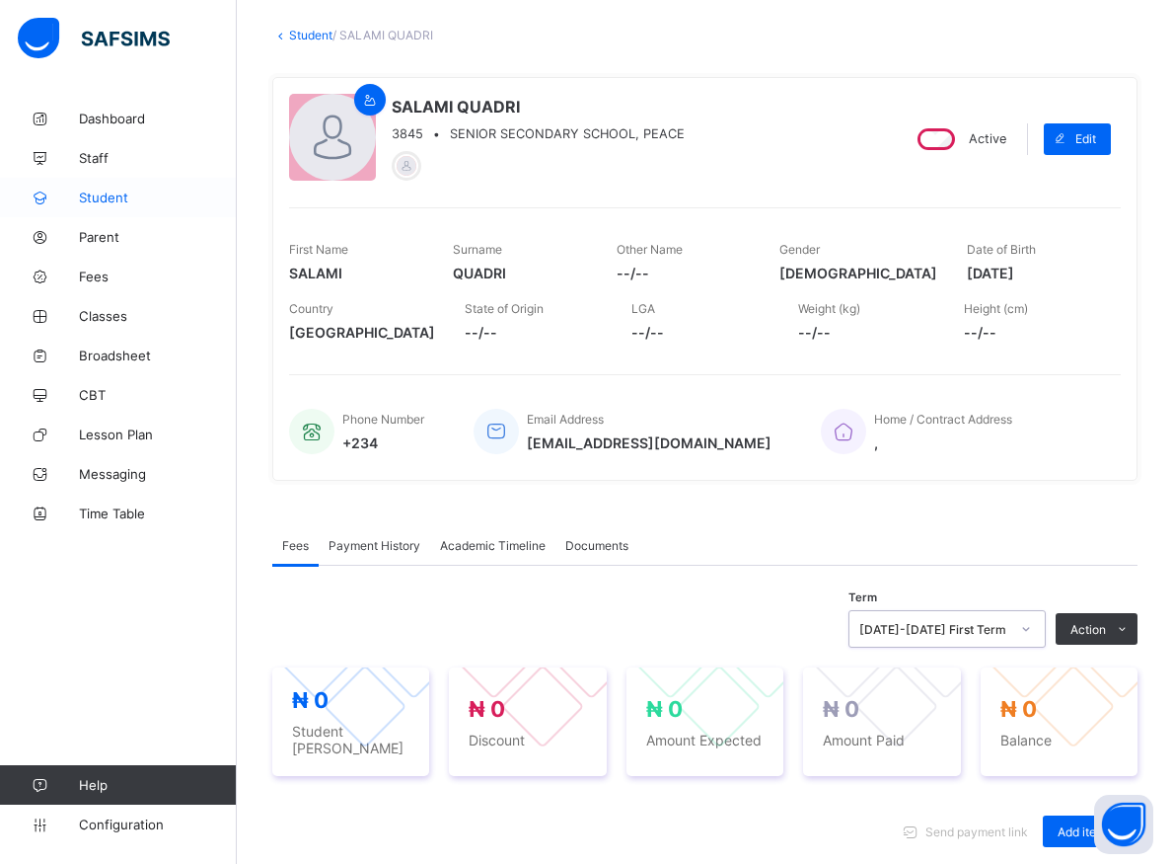
click at [91, 197] on span "Student" at bounding box center [158, 197] width 158 height 16
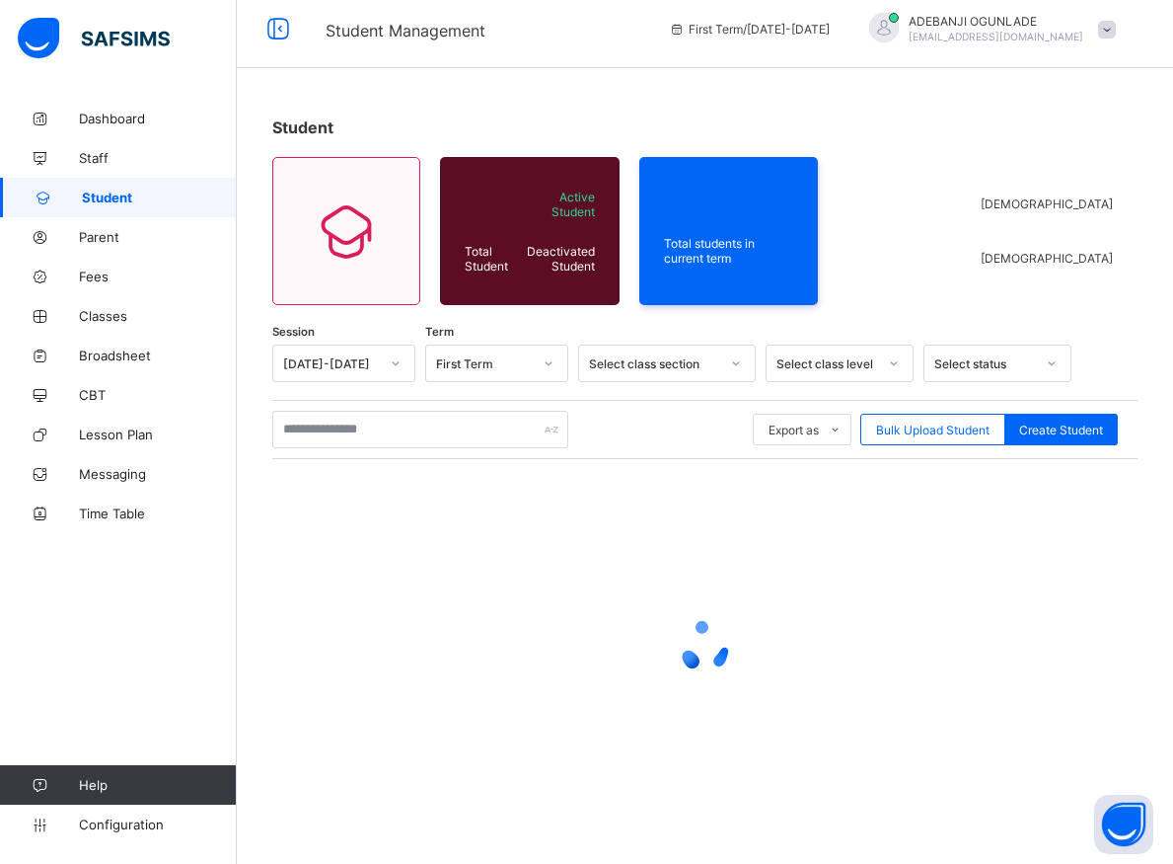
scroll to position [11, 0]
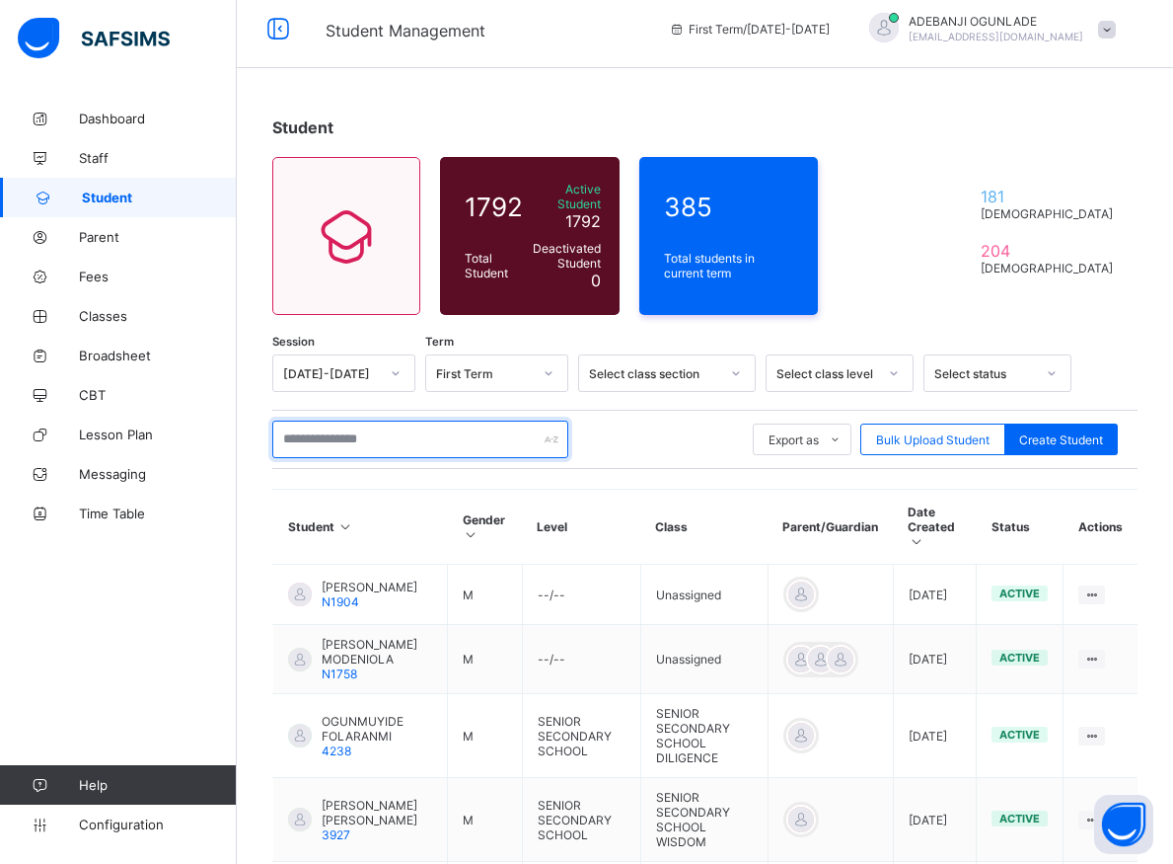
click at [401, 438] on input "text" at bounding box center [420, 439] width 296 height 38
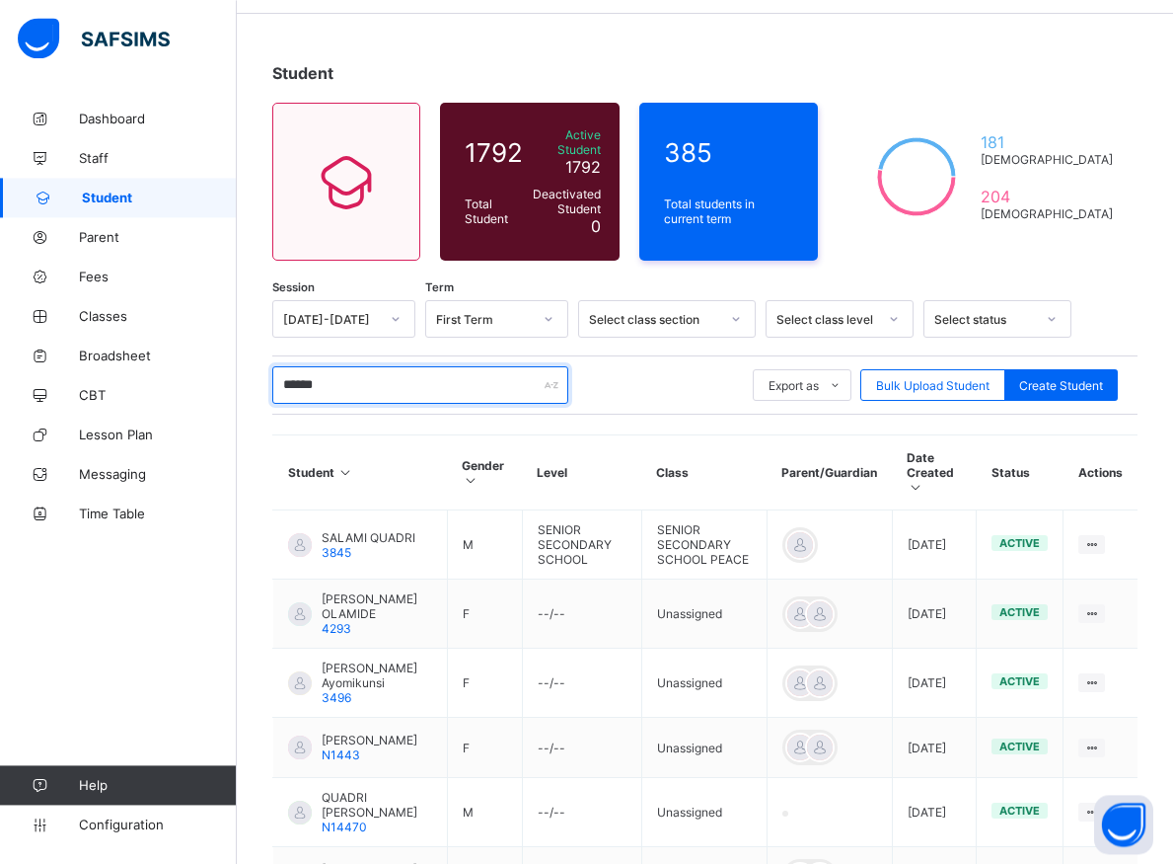
scroll to position [212, 0]
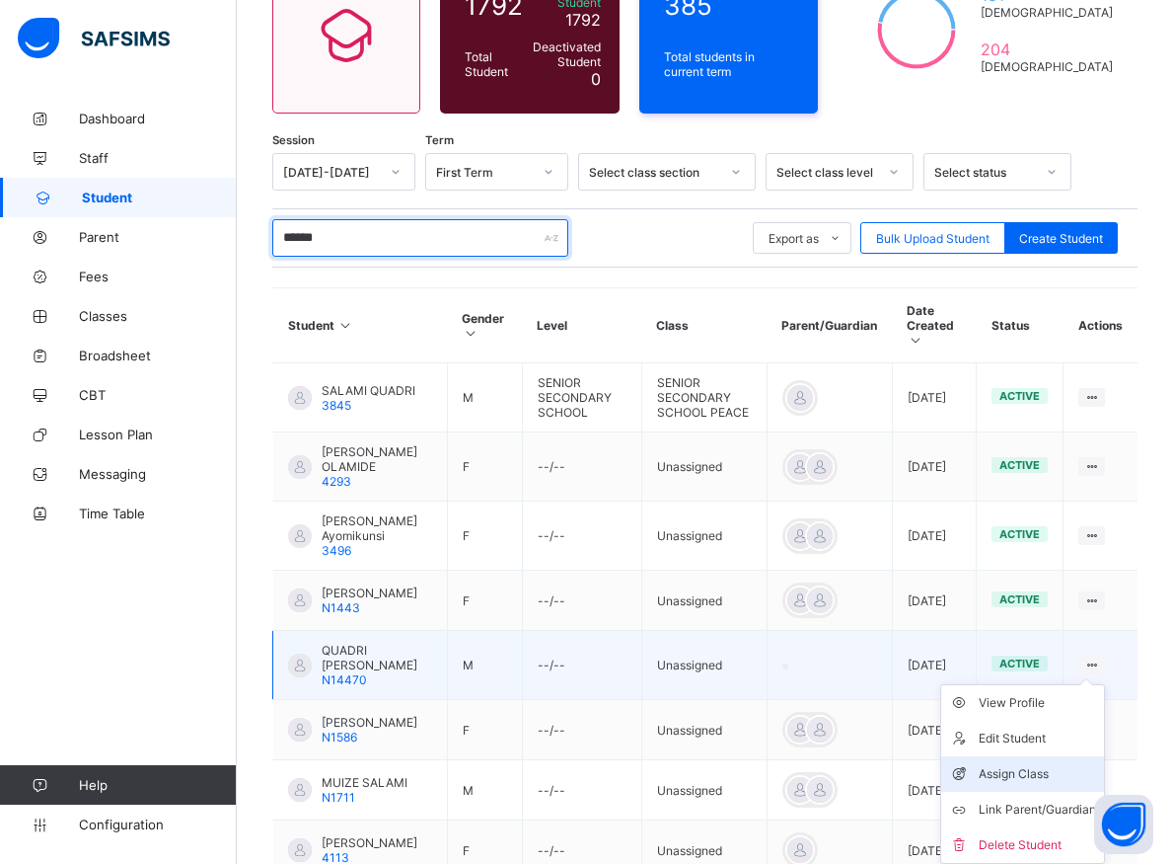
type input "******"
click at [1030, 784] on div "Assign Class" at bounding box center [1037, 774] width 117 height 20
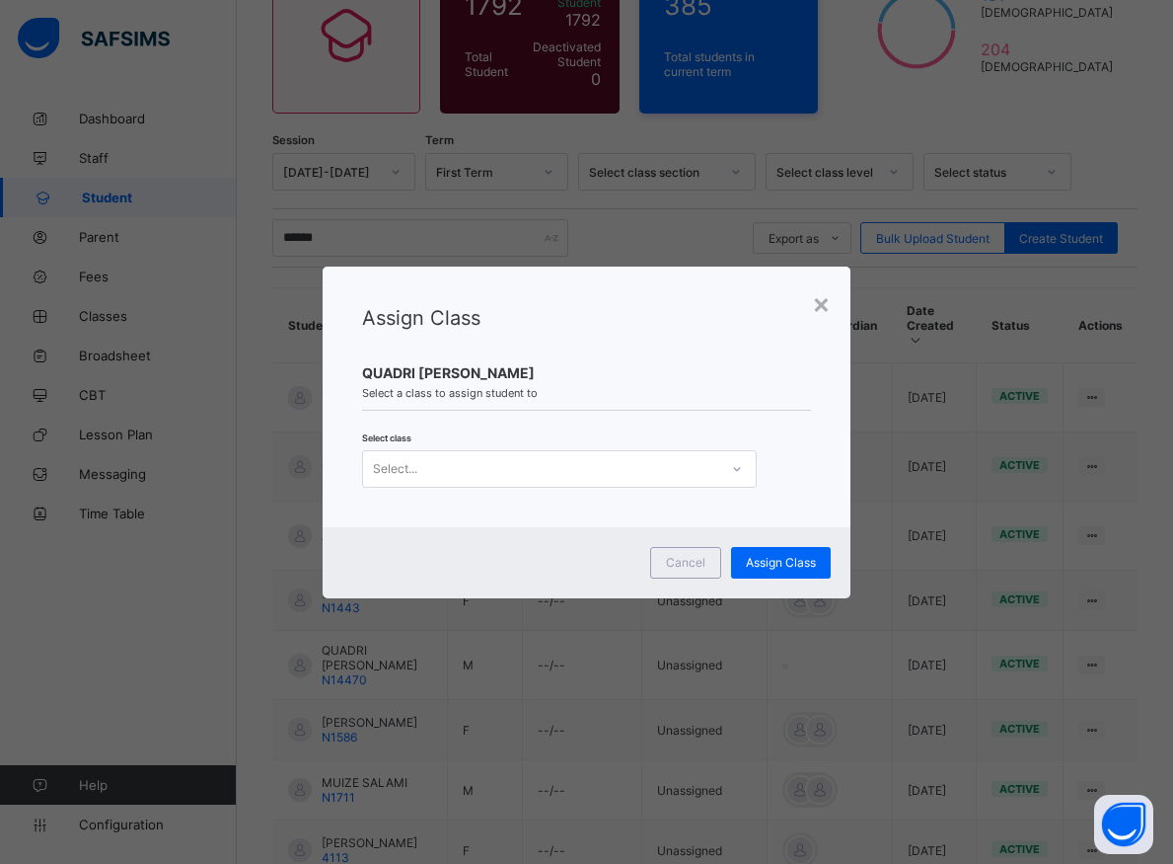
click at [733, 467] on icon at bounding box center [737, 469] width 12 height 20
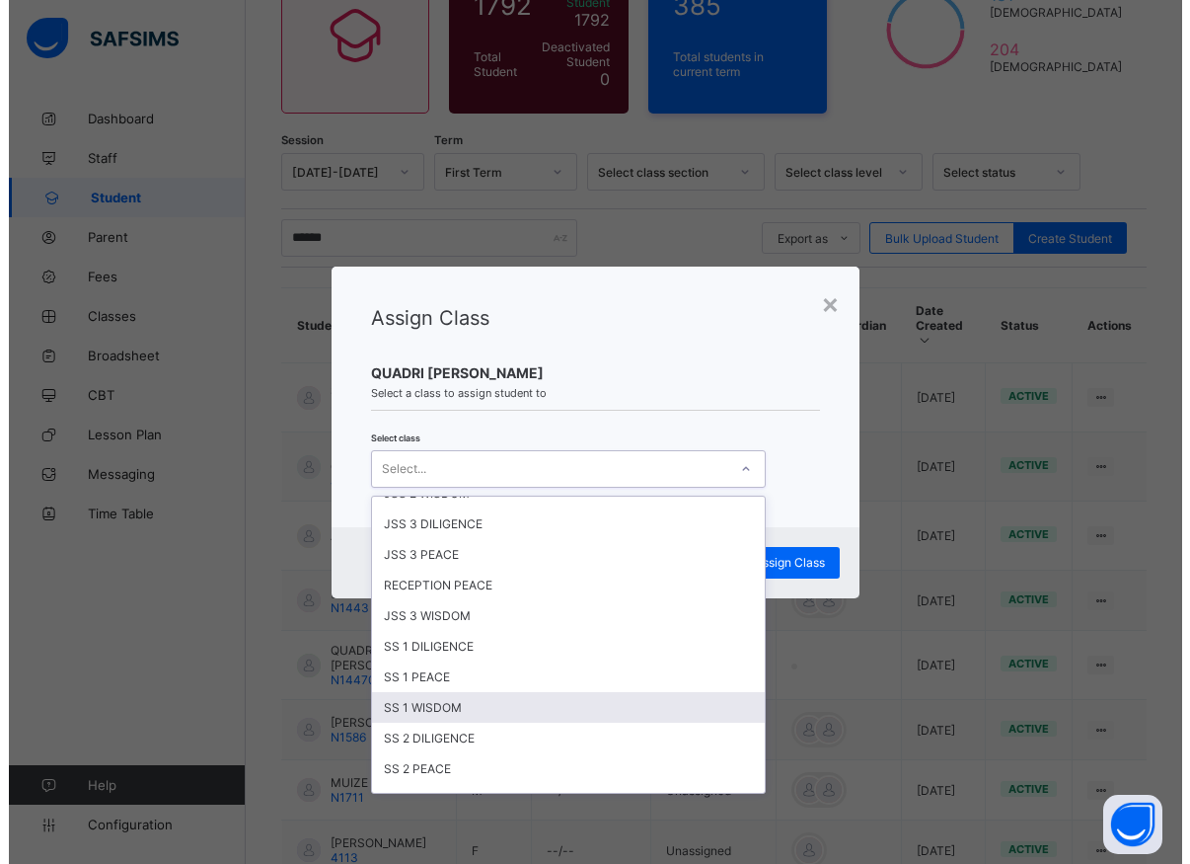
scroll to position [533, 0]
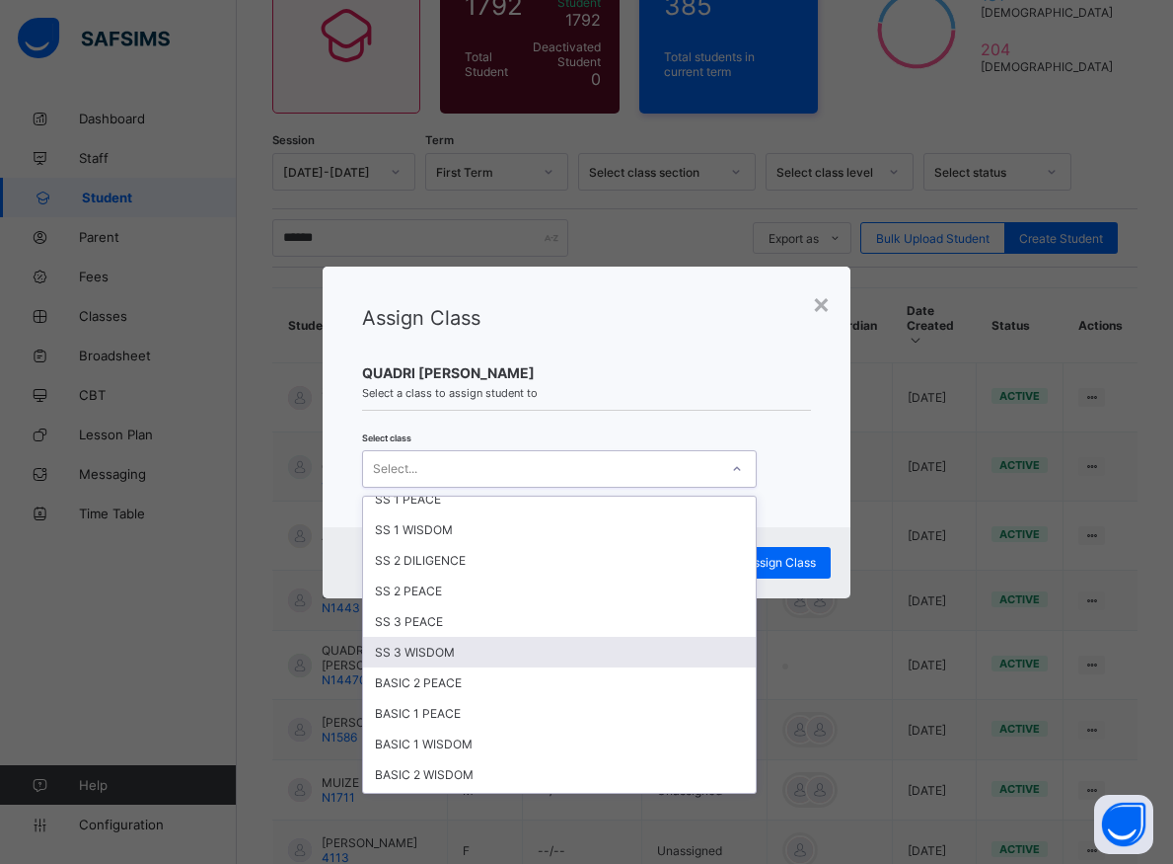
click at [415, 651] on div "SS 3 WISDOM" at bounding box center [559, 652] width 393 height 31
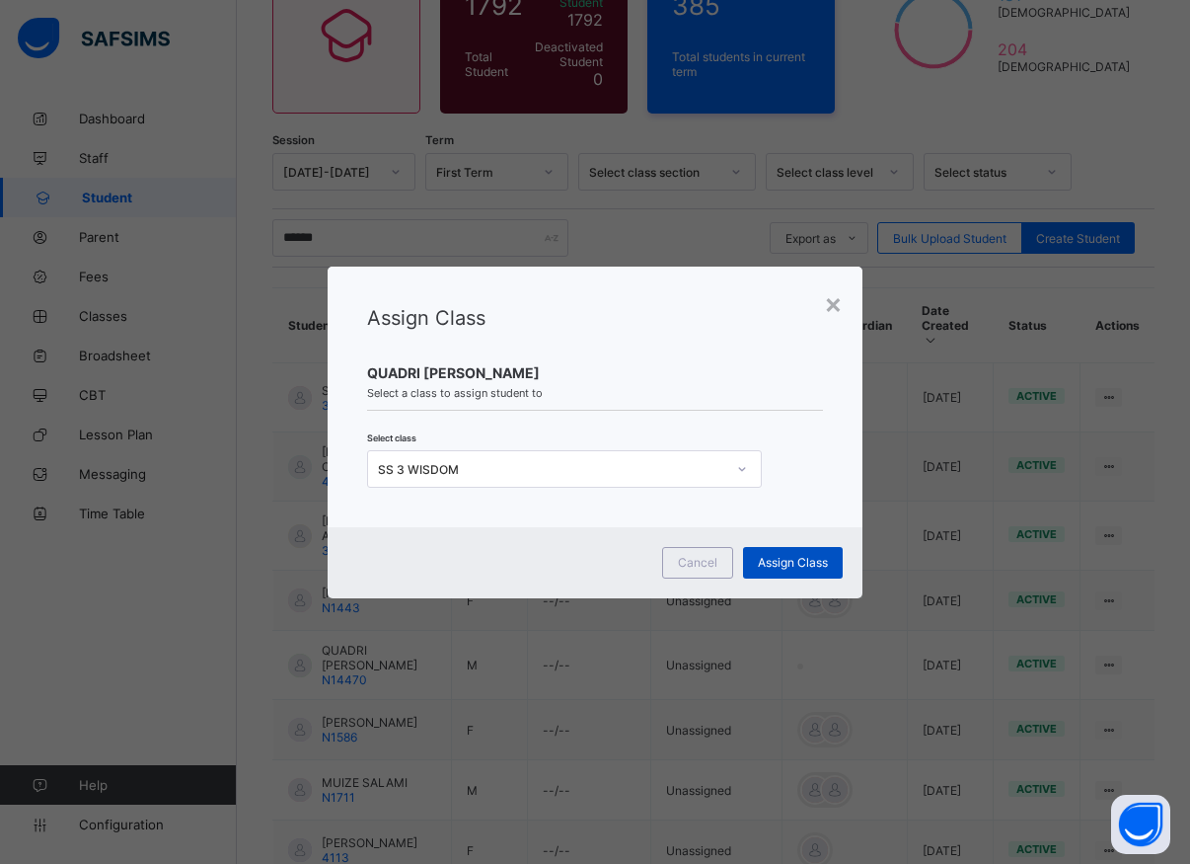
click at [767, 565] on span "Assign Class" at bounding box center [793, 562] width 70 height 15
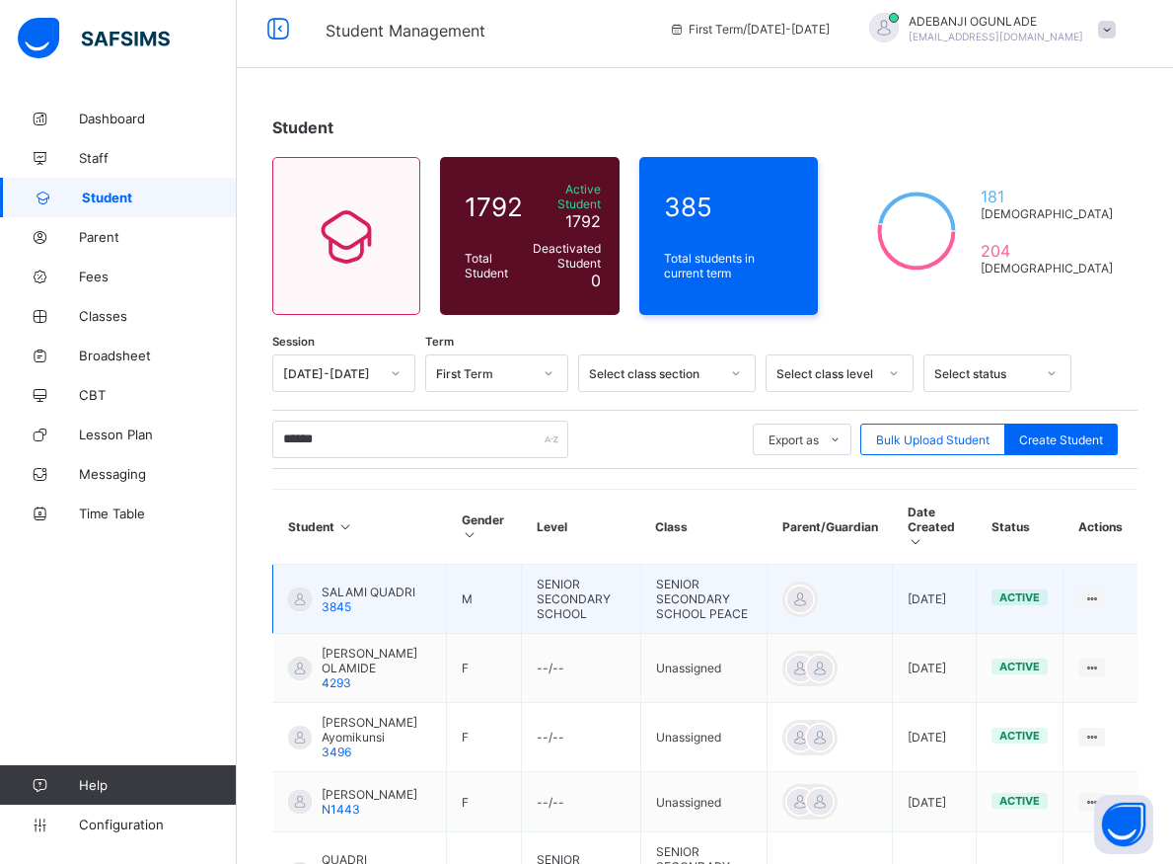
scroll to position [112, 0]
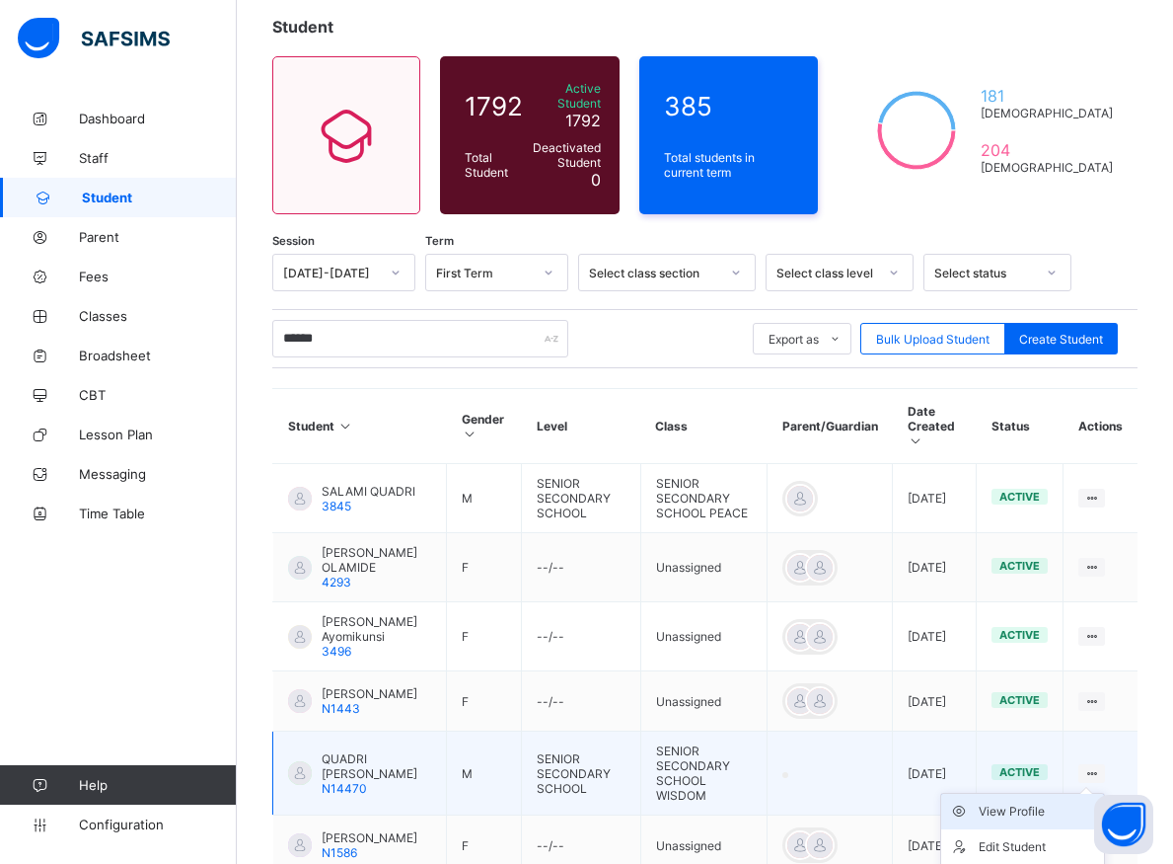
click at [1048, 821] on div "View Profile" at bounding box center [1037, 811] width 117 height 20
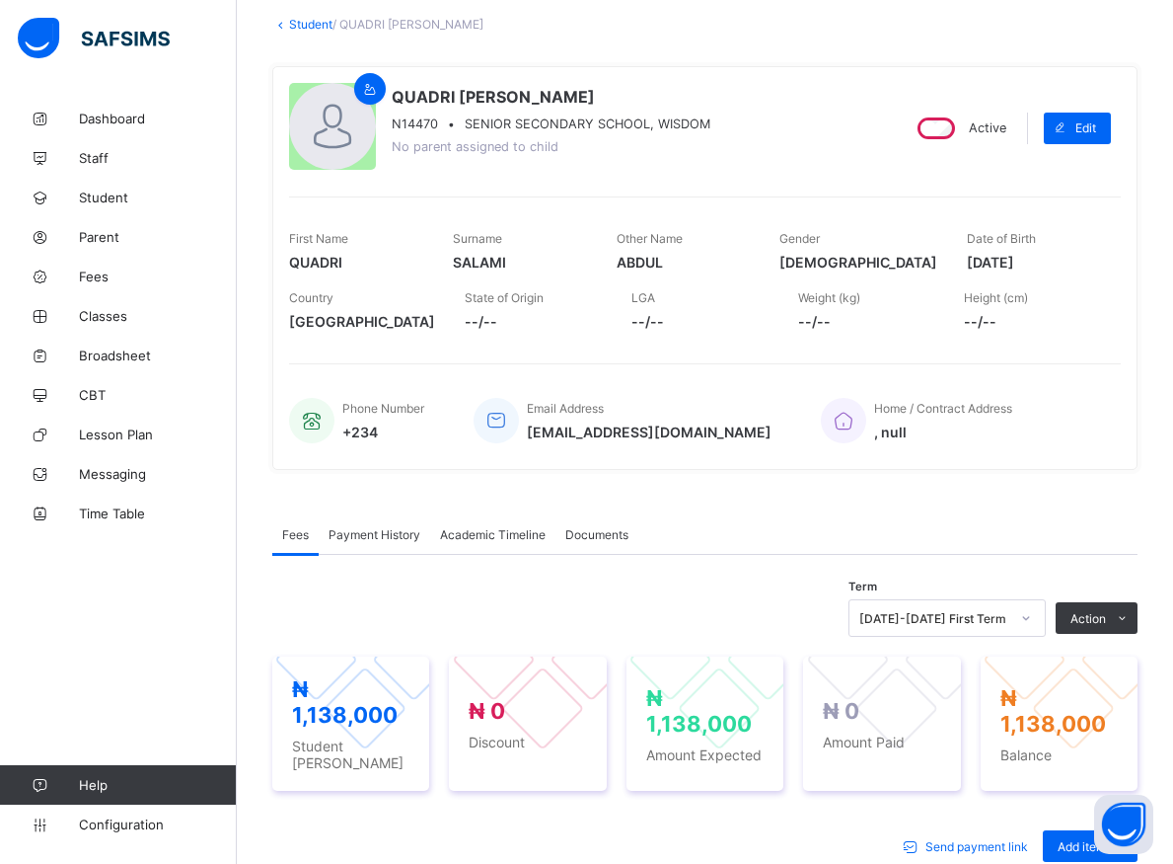
scroll to position [414, 0]
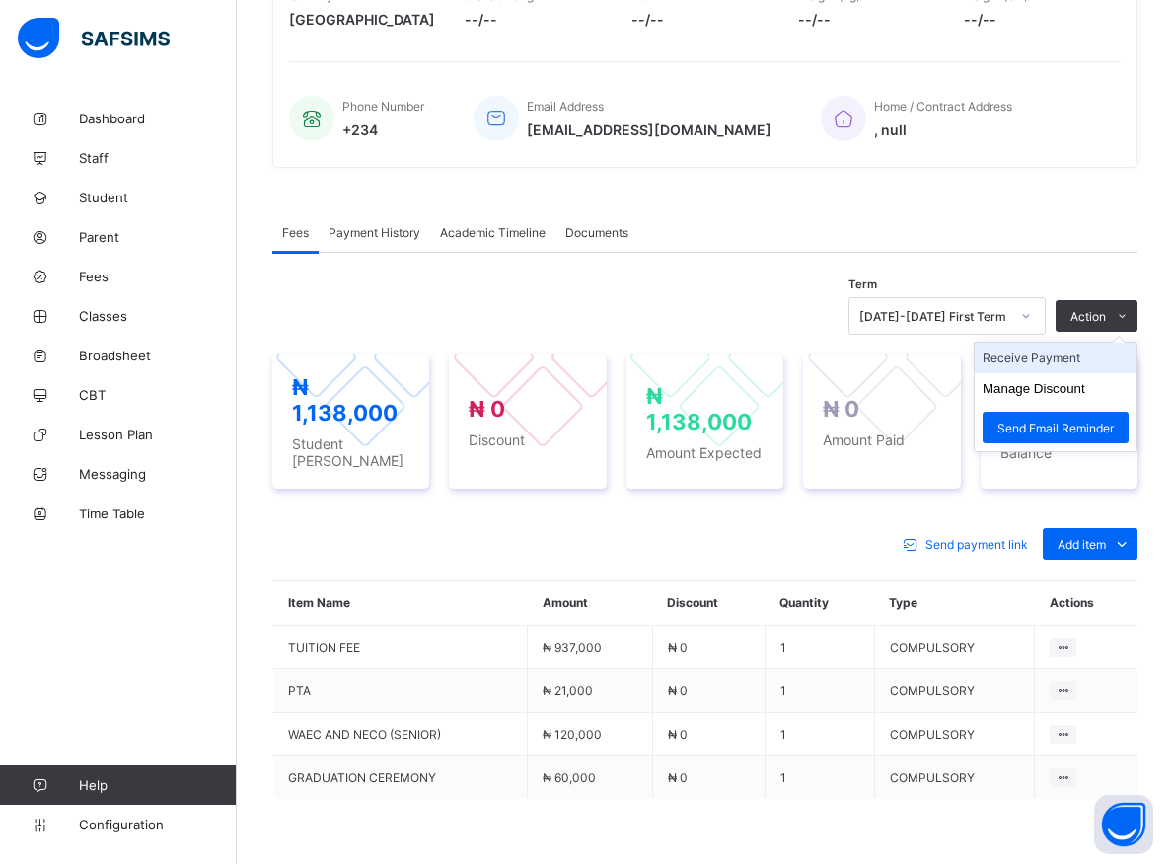
click at [1049, 352] on li "Receive Payment" at bounding box center [1056, 357] width 162 height 31
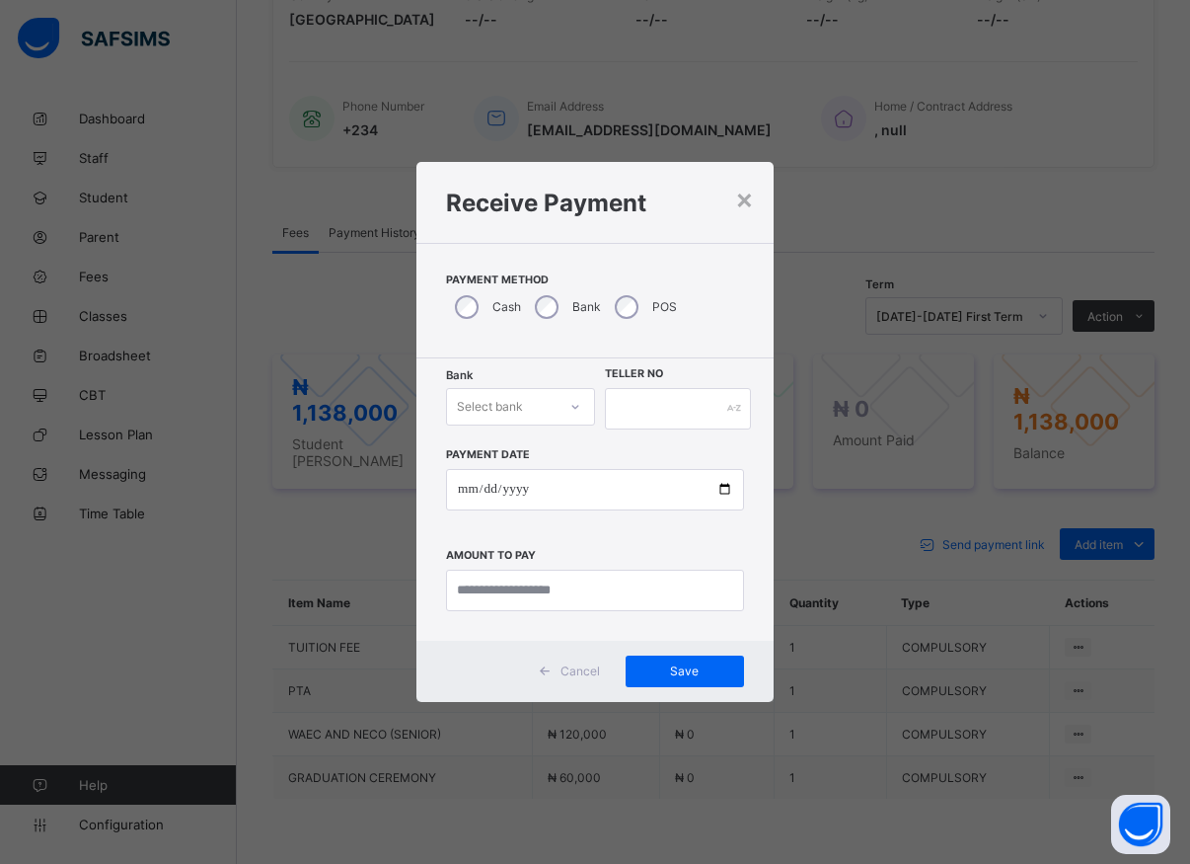
click at [541, 413] on div "Select bank" at bounding box center [502, 407] width 110 height 28
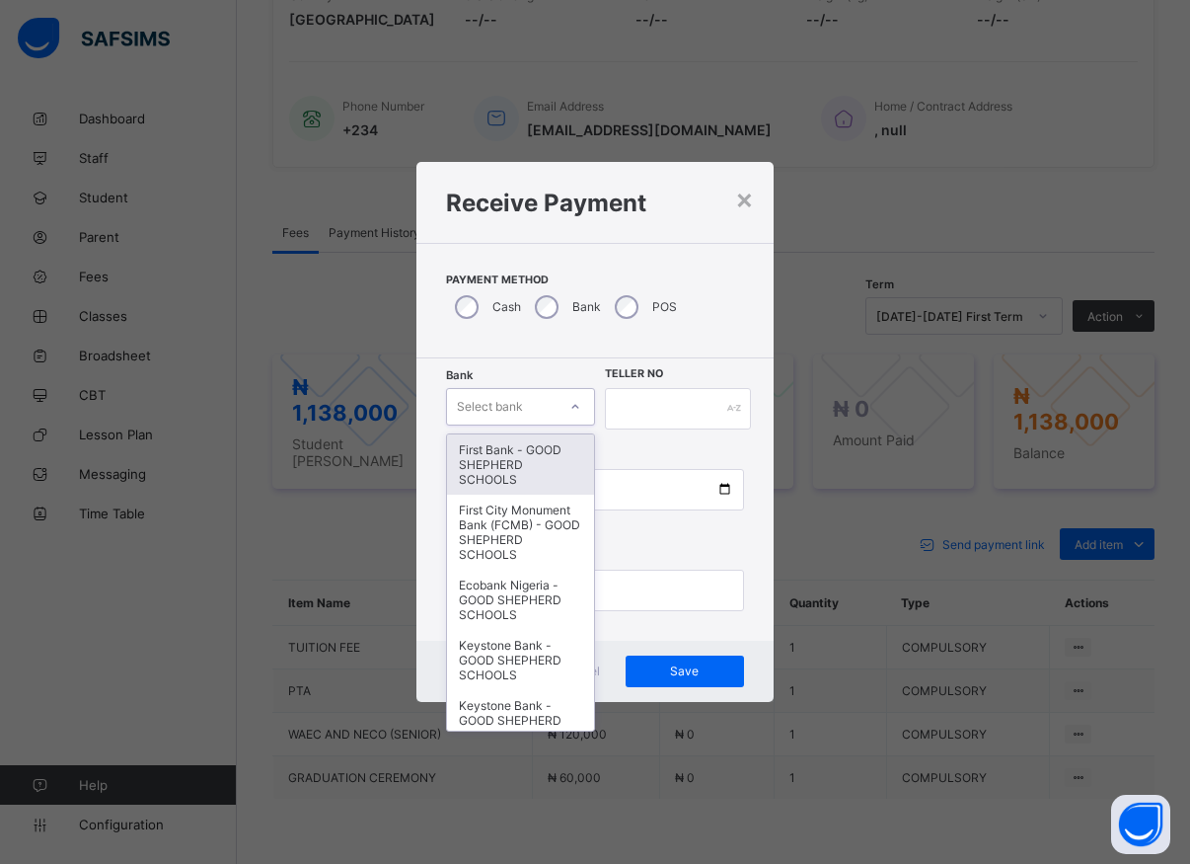
click at [505, 460] on div "First Bank - GOOD SHEPHERD SCHOOLS" at bounding box center [520, 464] width 147 height 60
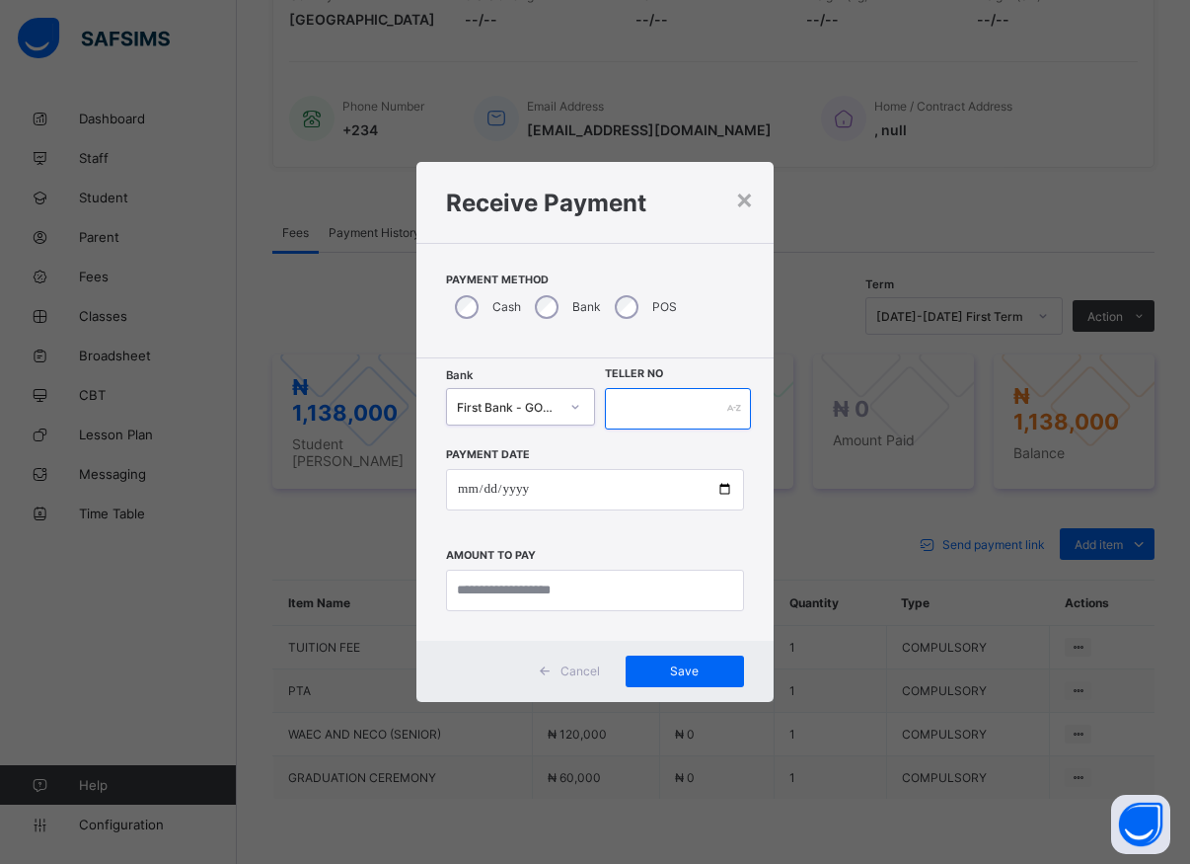
click at [611, 399] on input "text" at bounding box center [678, 408] width 146 height 41
type input "*****"
click at [725, 490] on input "date" at bounding box center [595, 489] width 298 height 41
type input "**********"
click at [524, 597] on input "currency" at bounding box center [595, 589] width 298 height 41
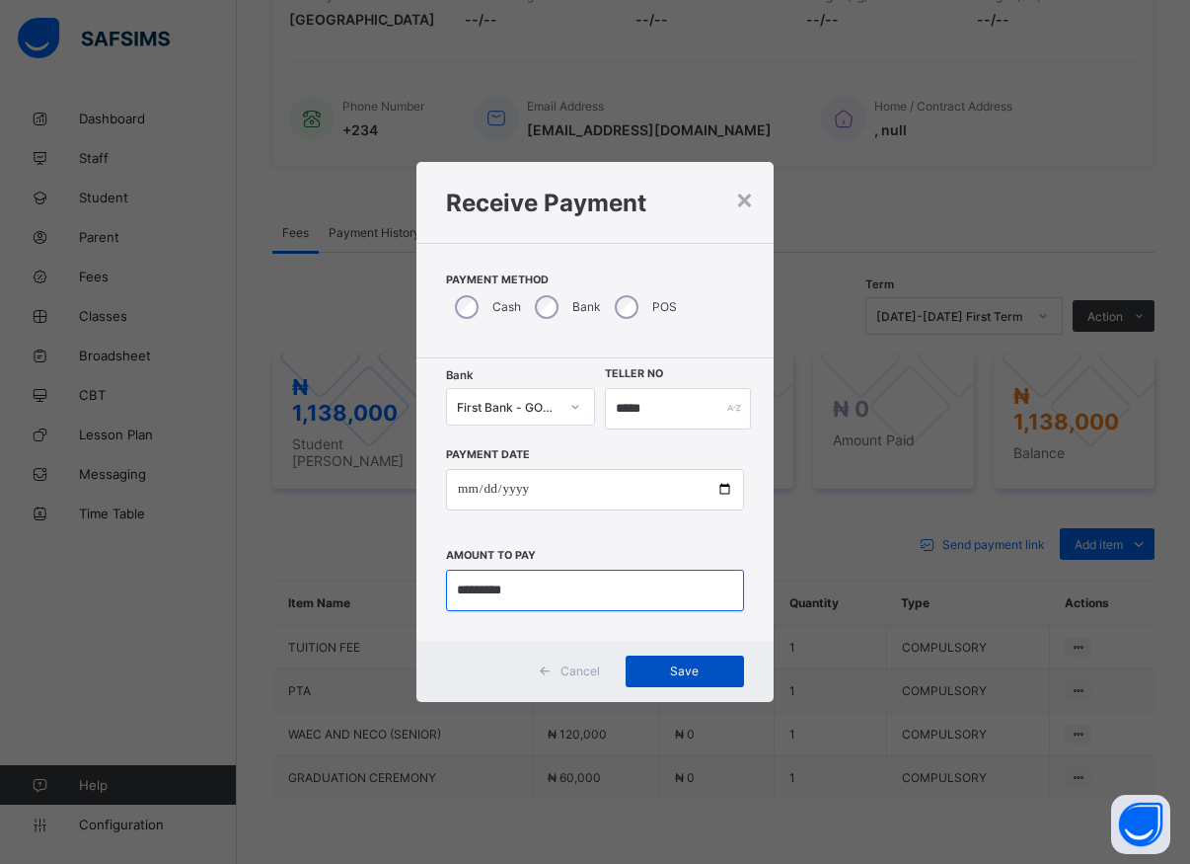
type input "*********"
click at [661, 663] on div "Save" at bounding box center [685, 671] width 118 height 32
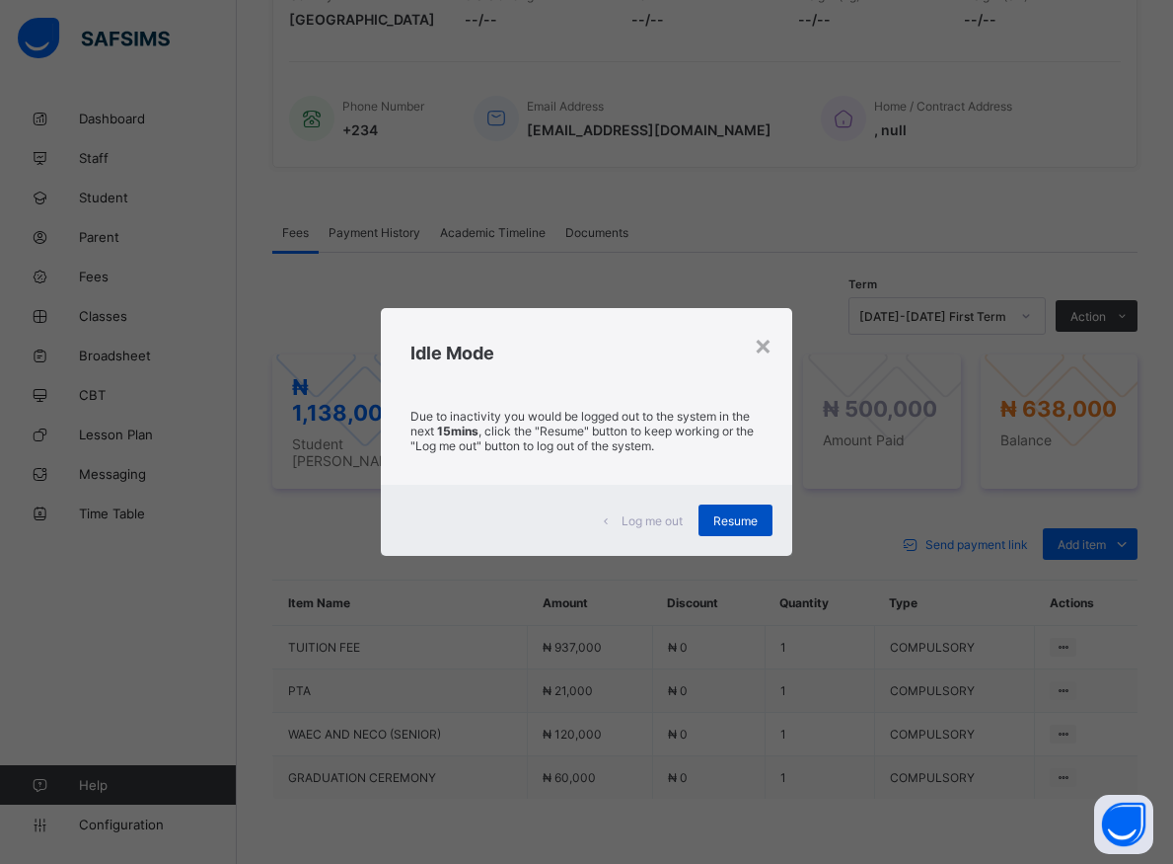
click at [731, 512] on div "Resume" at bounding box center [736, 520] width 74 height 32
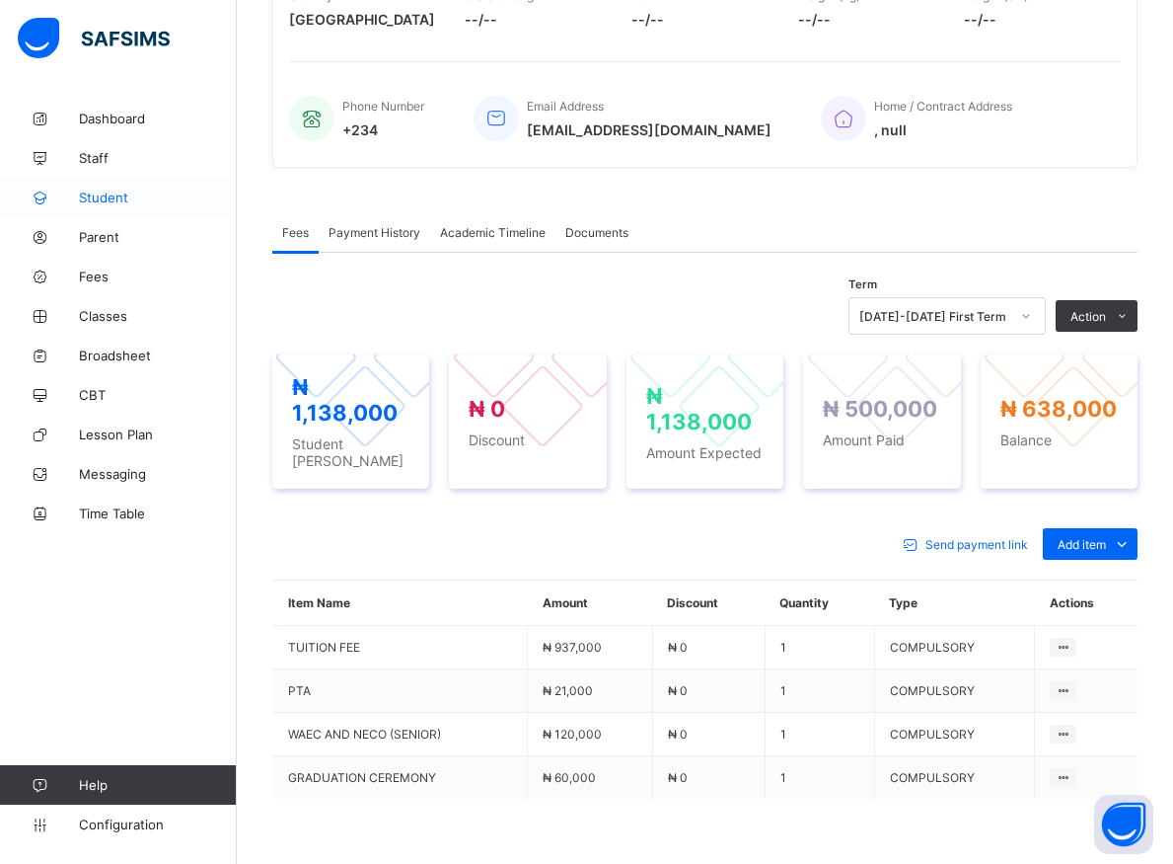
click at [119, 198] on span "Student" at bounding box center [158, 197] width 158 height 16
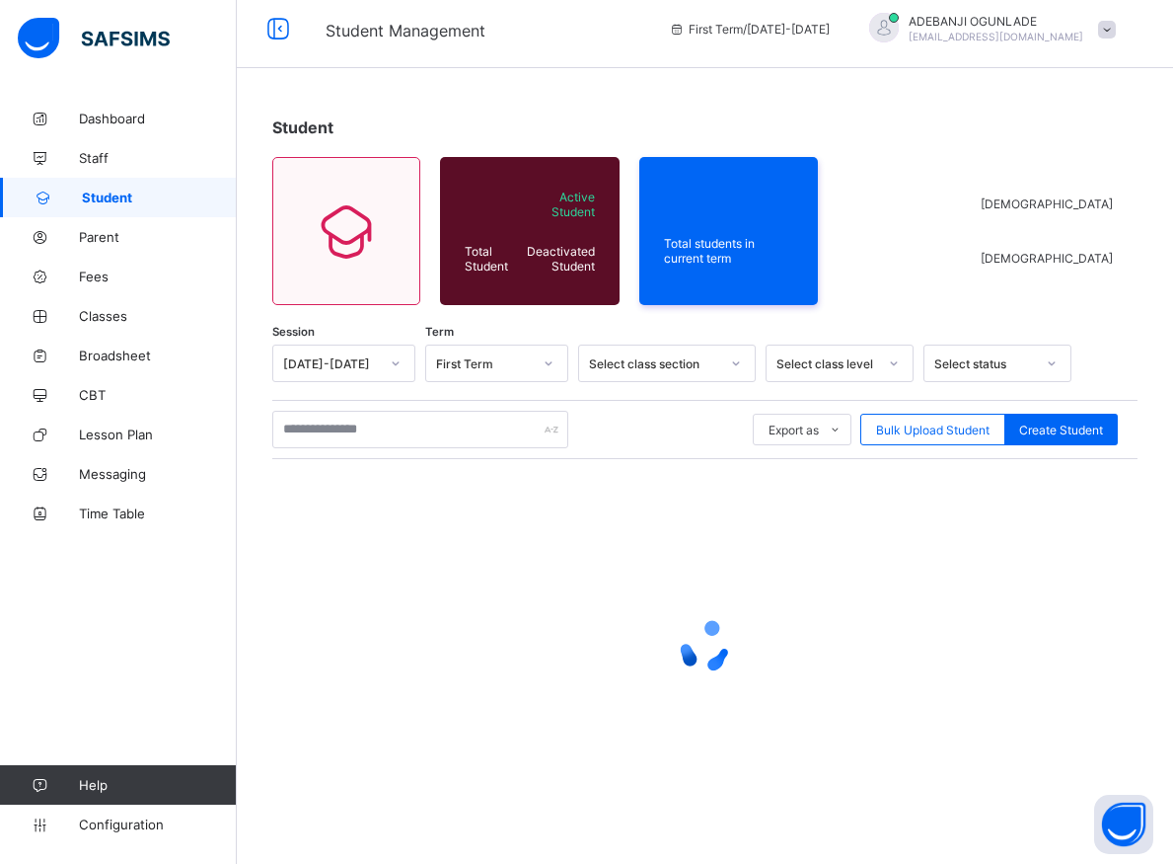
scroll to position [11, 0]
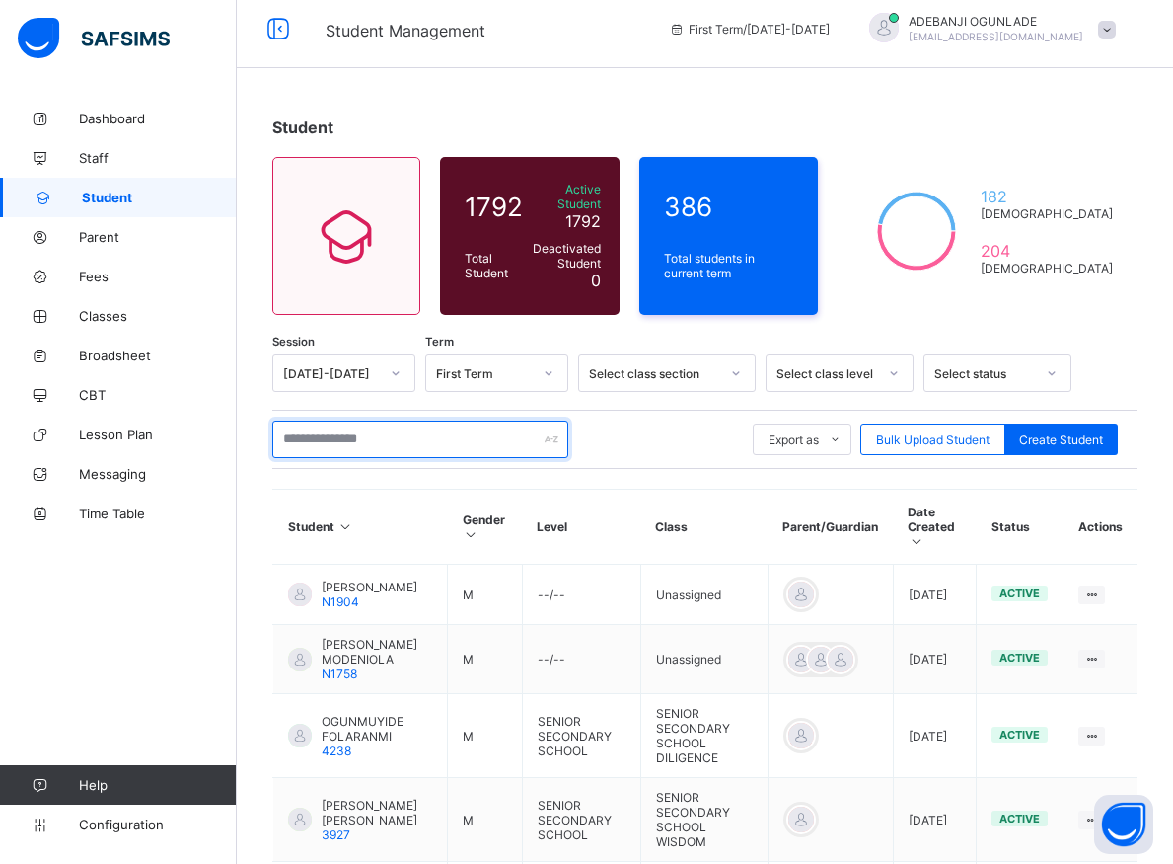
click at [344, 437] on input "text" at bounding box center [420, 439] width 296 height 38
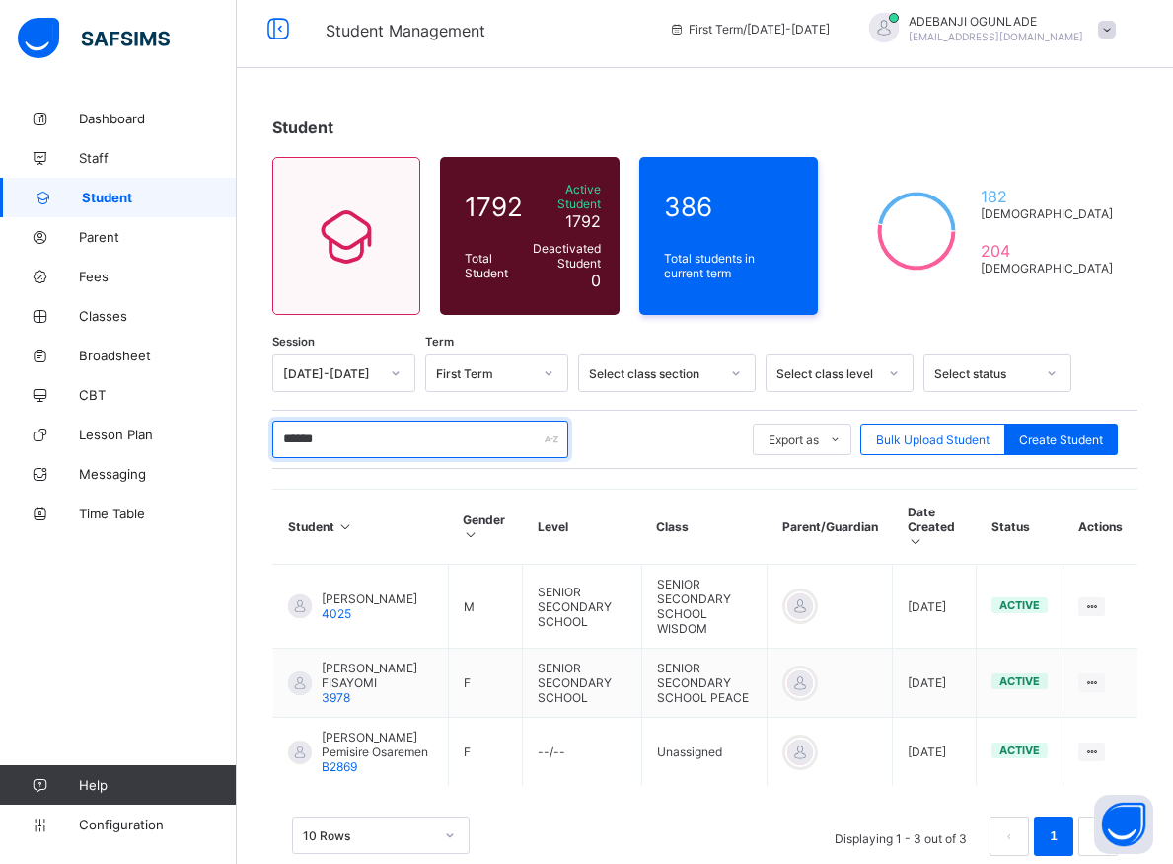
type input "******"
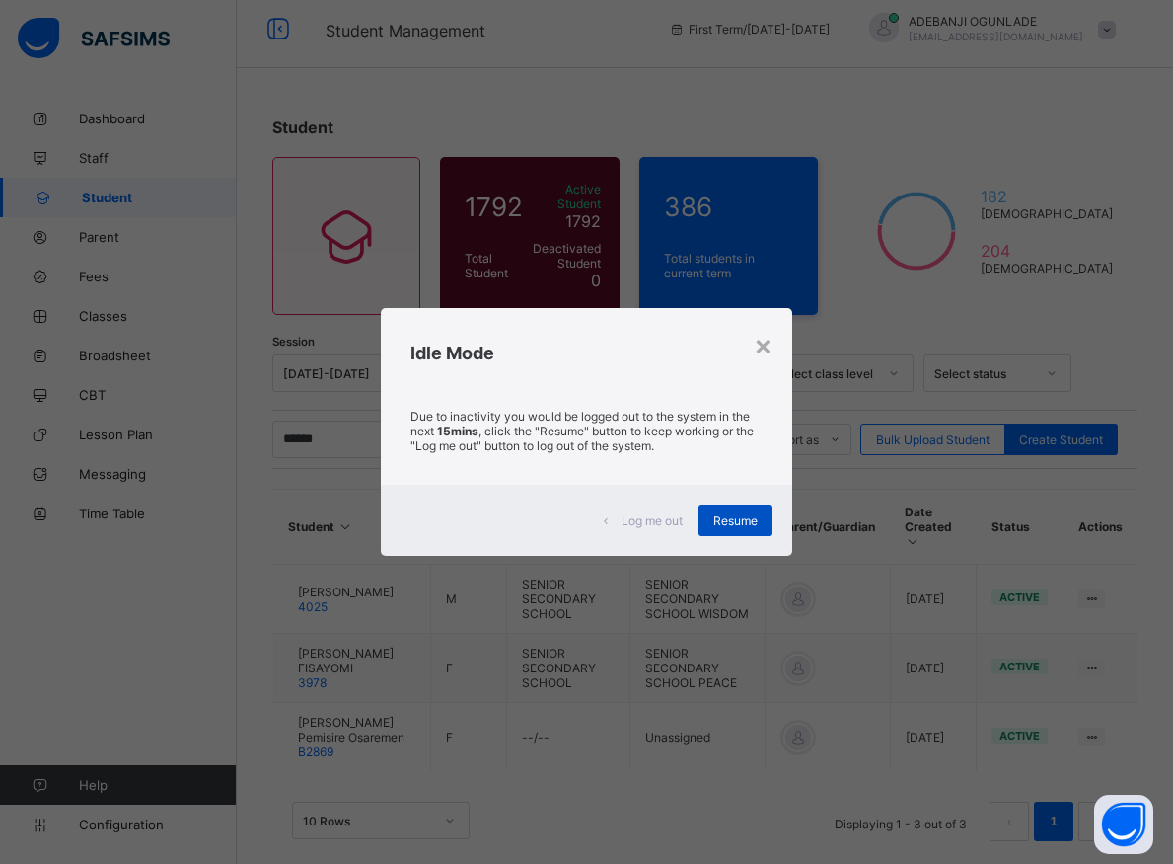
click at [754, 522] on span "Resume" at bounding box center [736, 520] width 44 height 15
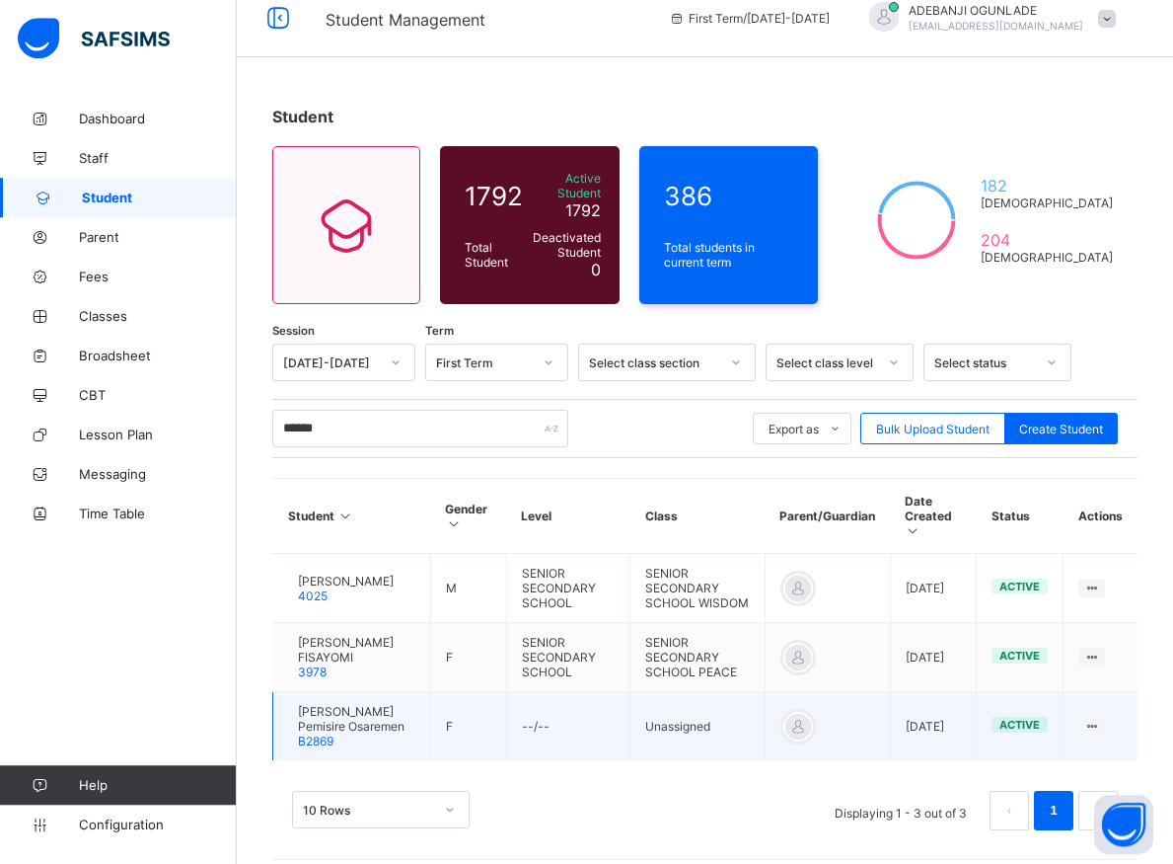
scroll to position [28, 0]
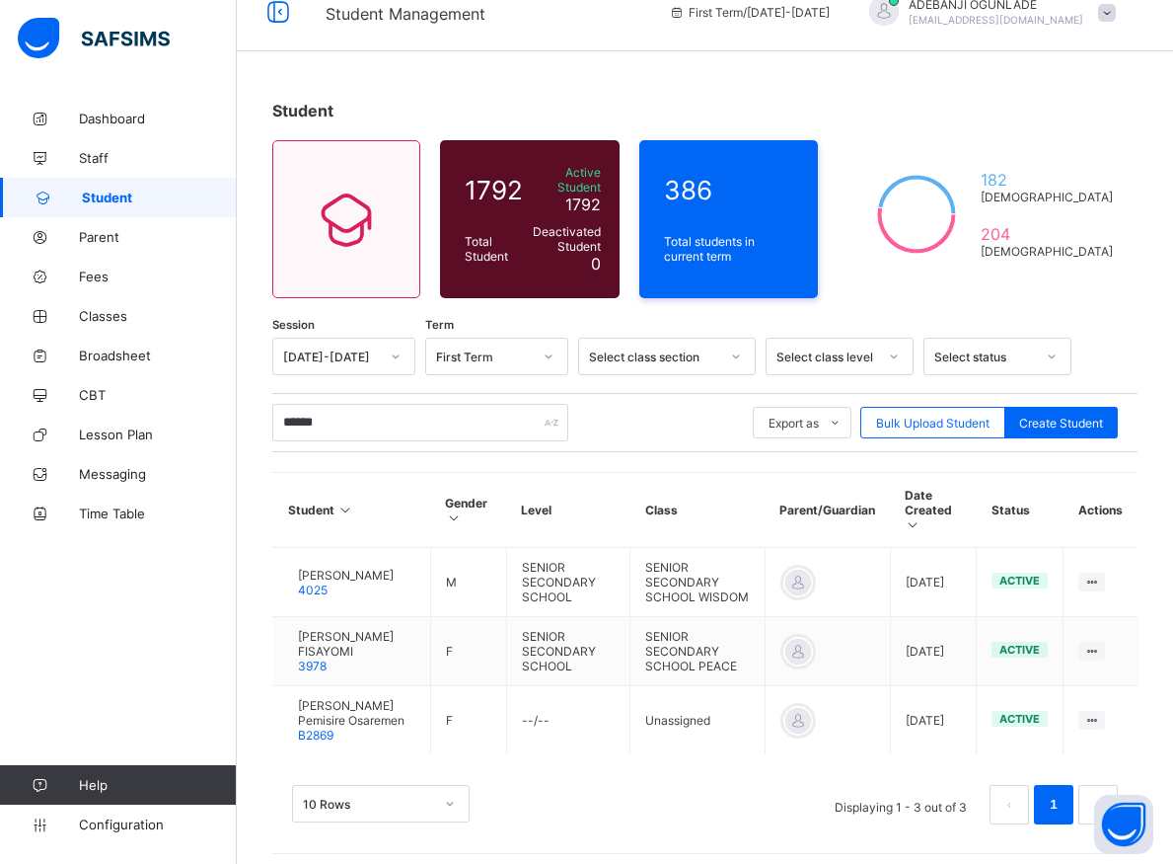
click at [154, 628] on div "Dashboard Staff Student Parent Fees Classes Broadsheet CBT Lesson Plan Messagin…" at bounding box center [118, 471] width 237 height 785
click at [130, 613] on div "Dashboard Staff Student Parent Fees Classes Broadsheet CBT Lesson Plan Messagin…" at bounding box center [118, 471] width 237 height 785
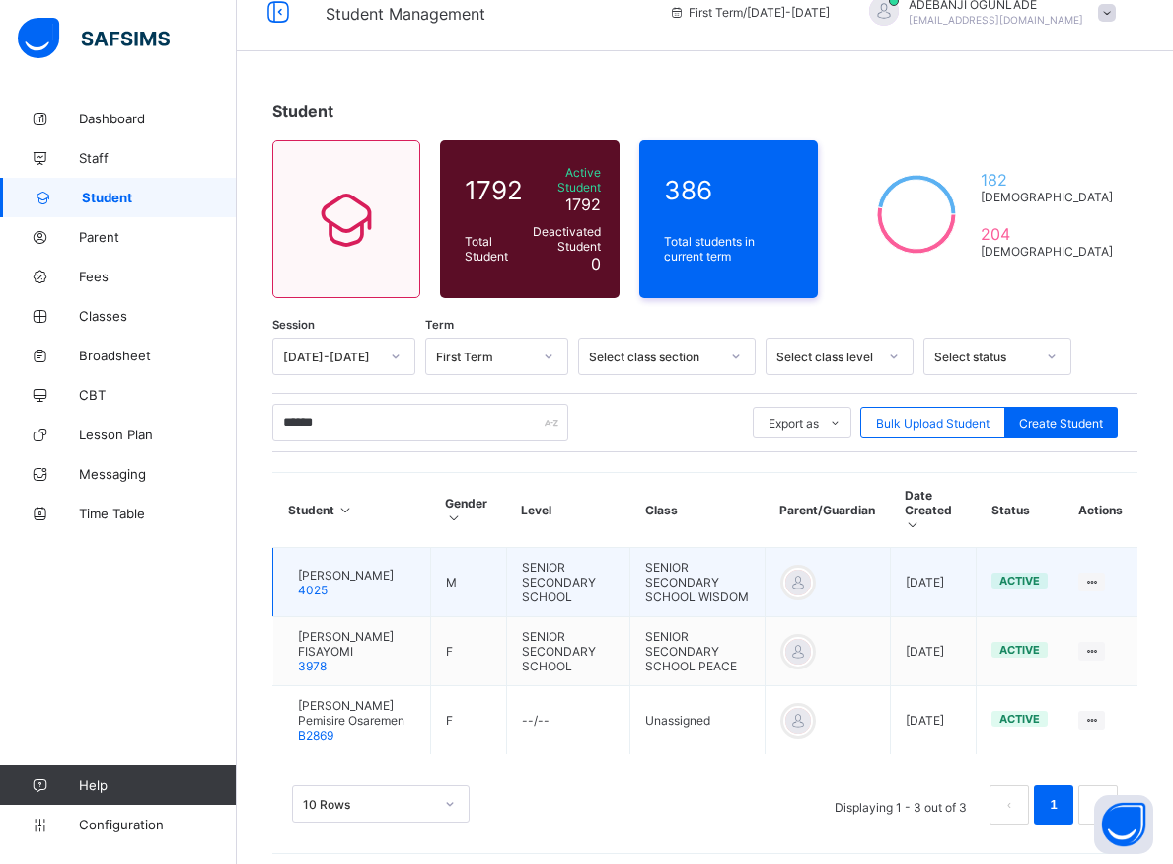
click at [391, 568] on div "RUSSEL JOEL 4025" at bounding box center [346, 582] width 96 height 30
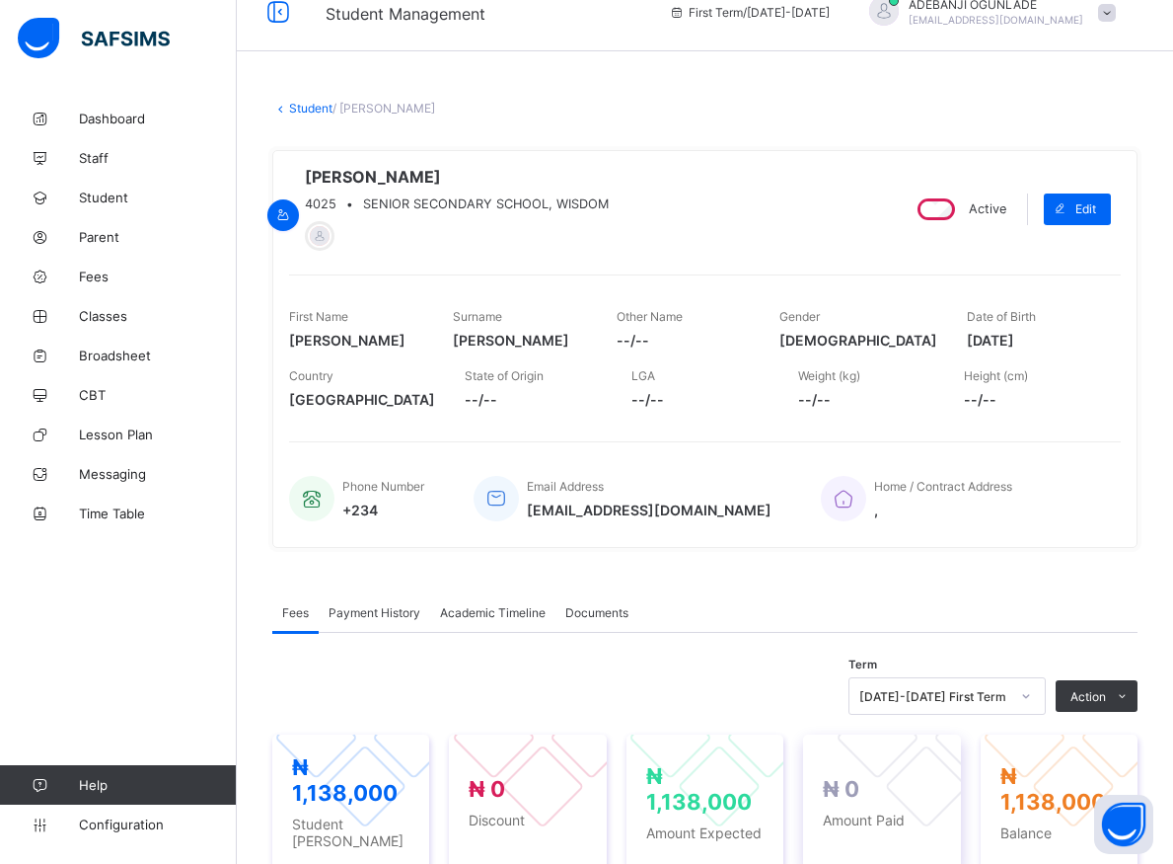
scroll to position [128, 0]
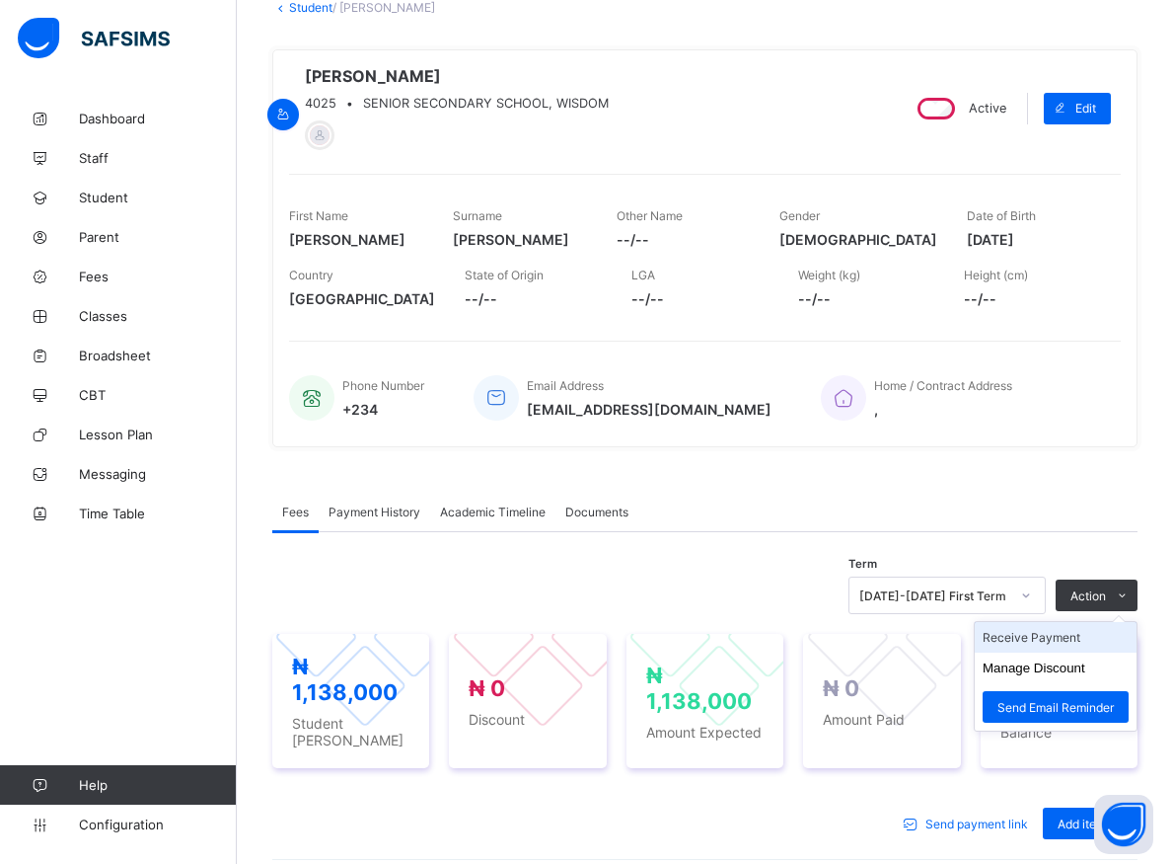
click at [1068, 643] on li "Receive Payment" at bounding box center [1056, 637] width 162 height 31
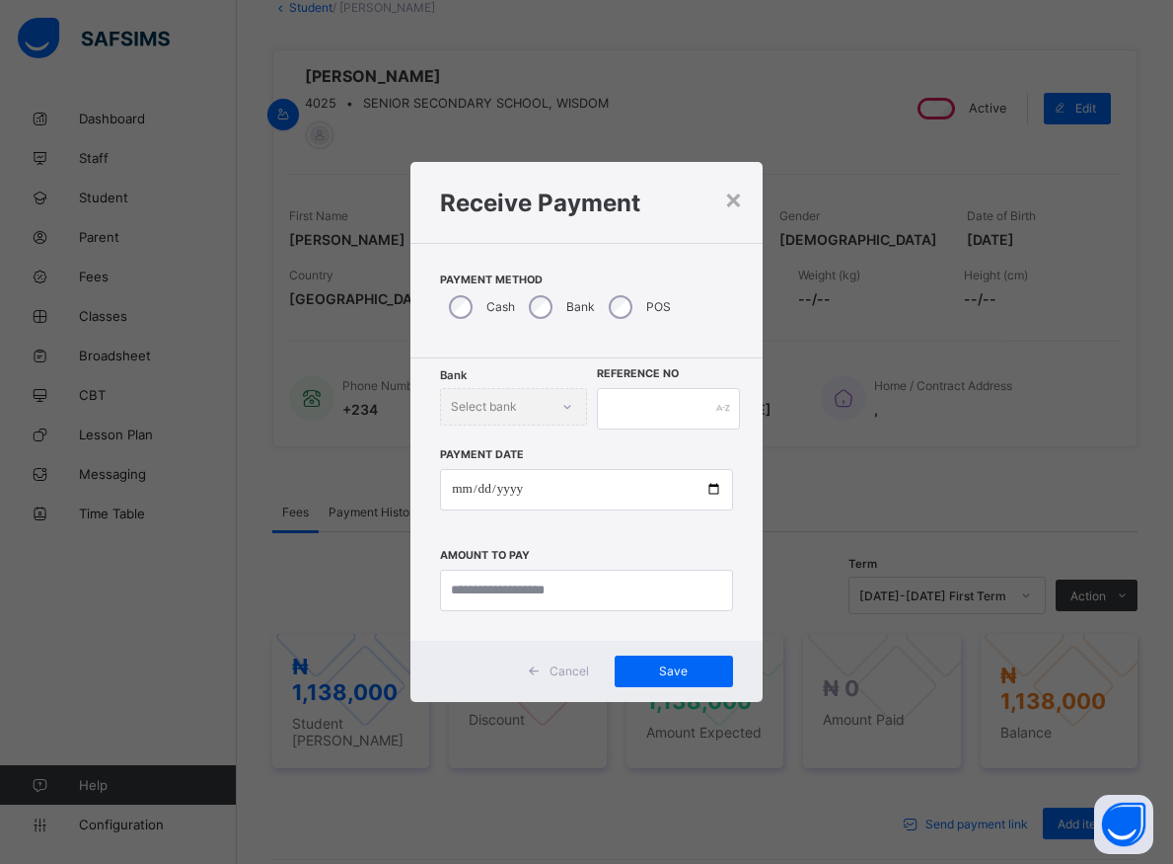
click at [944, 345] on div "× Receive Payment Payment Method Cash Bank POS Bank Select bank Reference No Pa…" at bounding box center [586, 432] width 1173 height 864
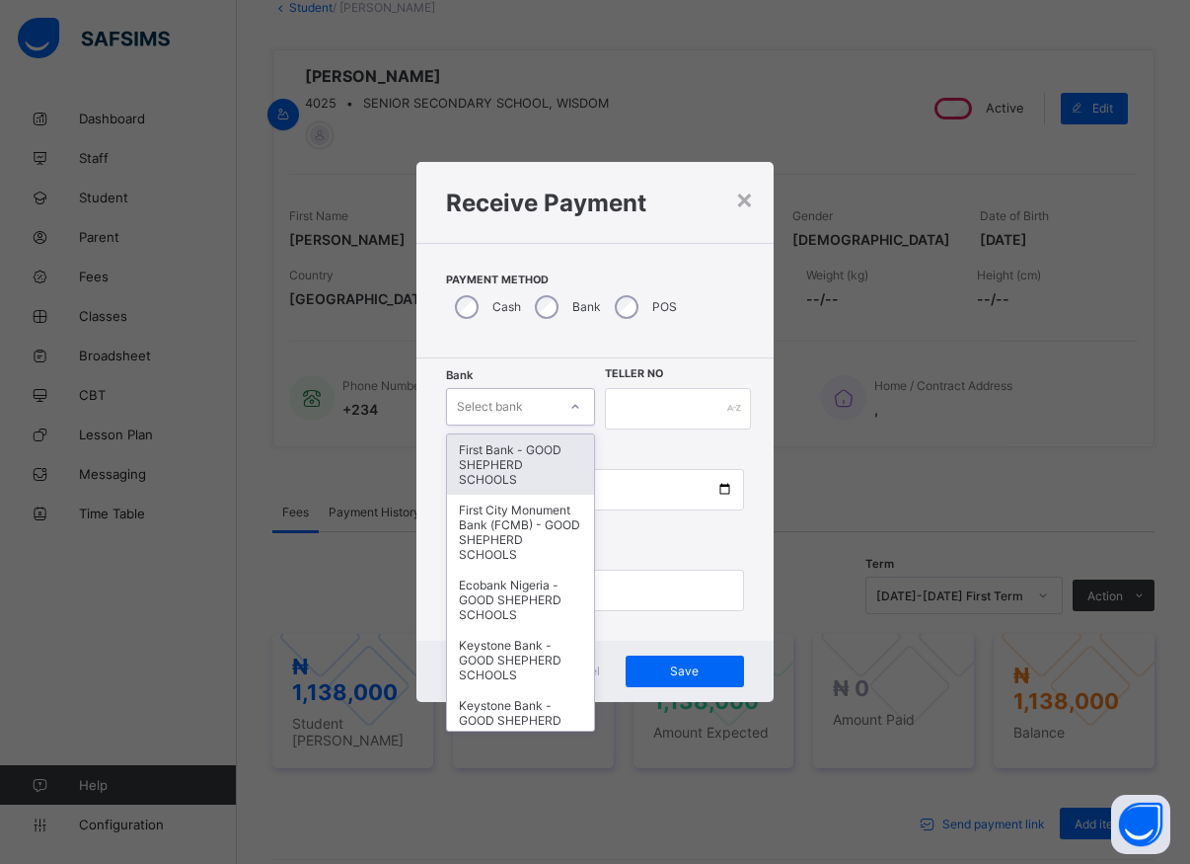
click at [569, 407] on icon at bounding box center [575, 407] width 12 height 20
click at [509, 481] on div "First Bank - GOOD SHEPHERD SCHOOLS" at bounding box center [520, 464] width 147 height 60
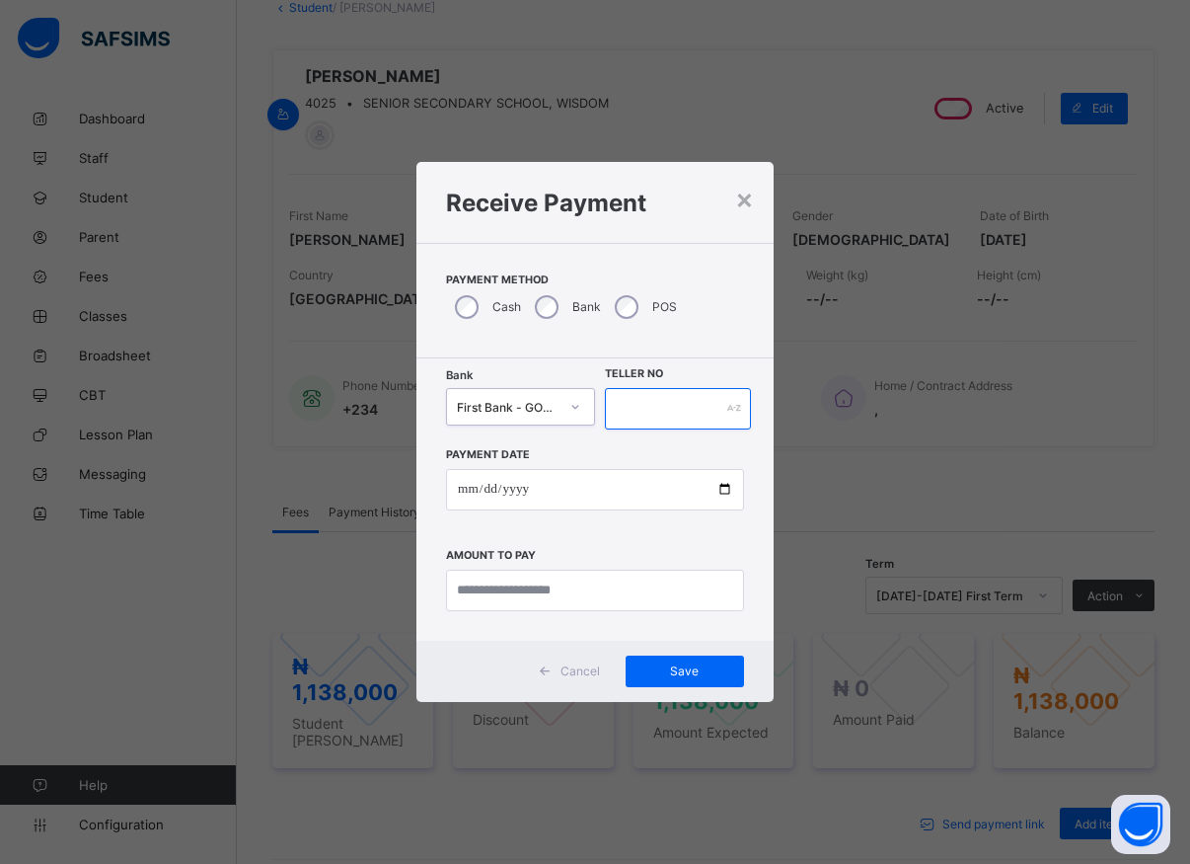
click at [623, 412] on input "text" at bounding box center [678, 408] width 146 height 41
type input "*****"
click at [723, 495] on input "date" at bounding box center [595, 489] width 298 height 41
type input "**********"
click at [505, 594] on input "currency" at bounding box center [595, 589] width 298 height 41
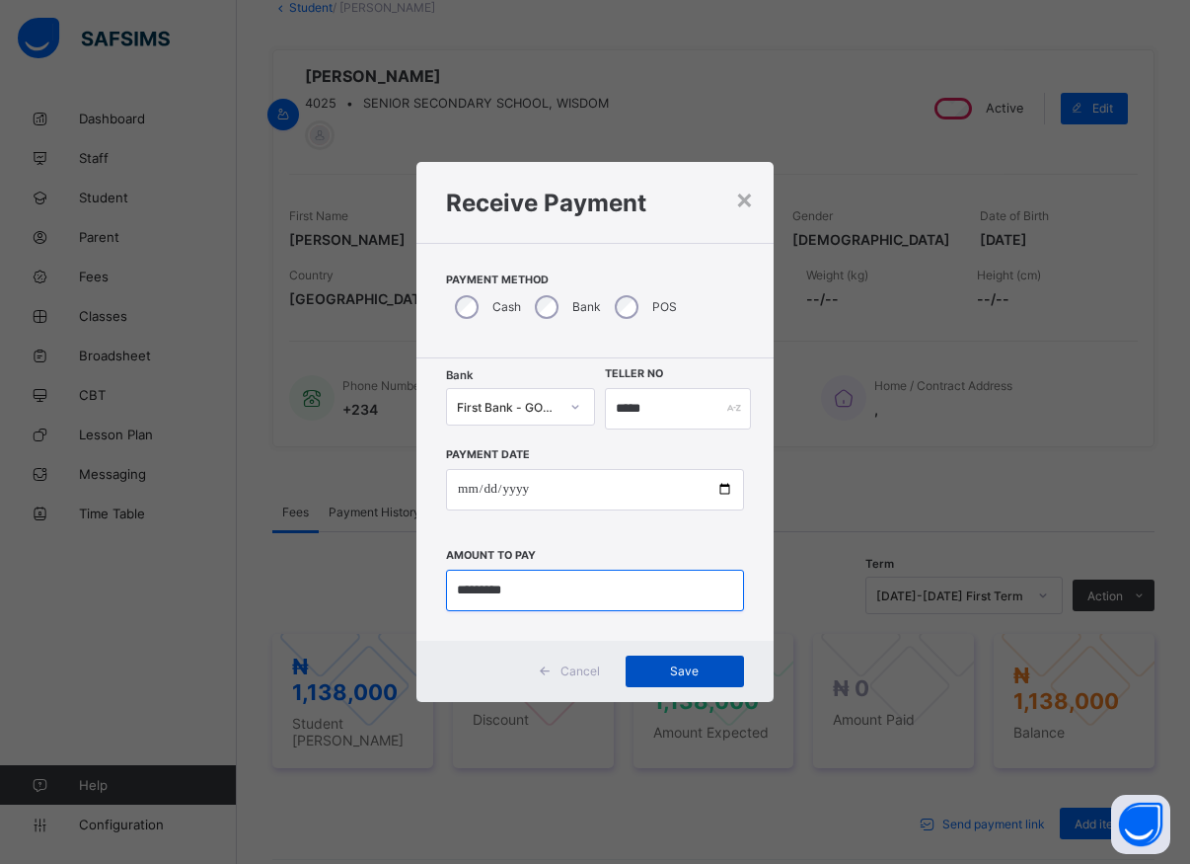
type input "*********"
click at [675, 673] on span "Save" at bounding box center [685, 670] width 89 height 15
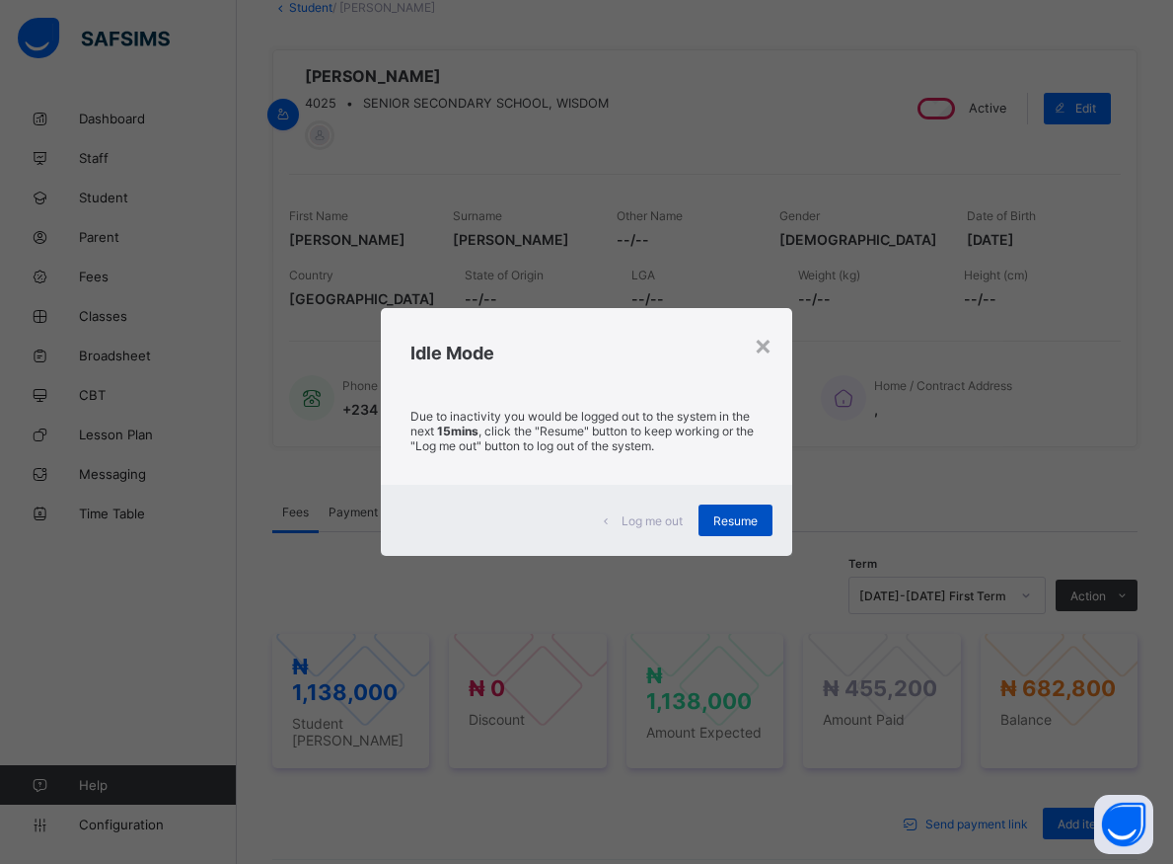
click at [719, 522] on span "Resume" at bounding box center [736, 520] width 44 height 15
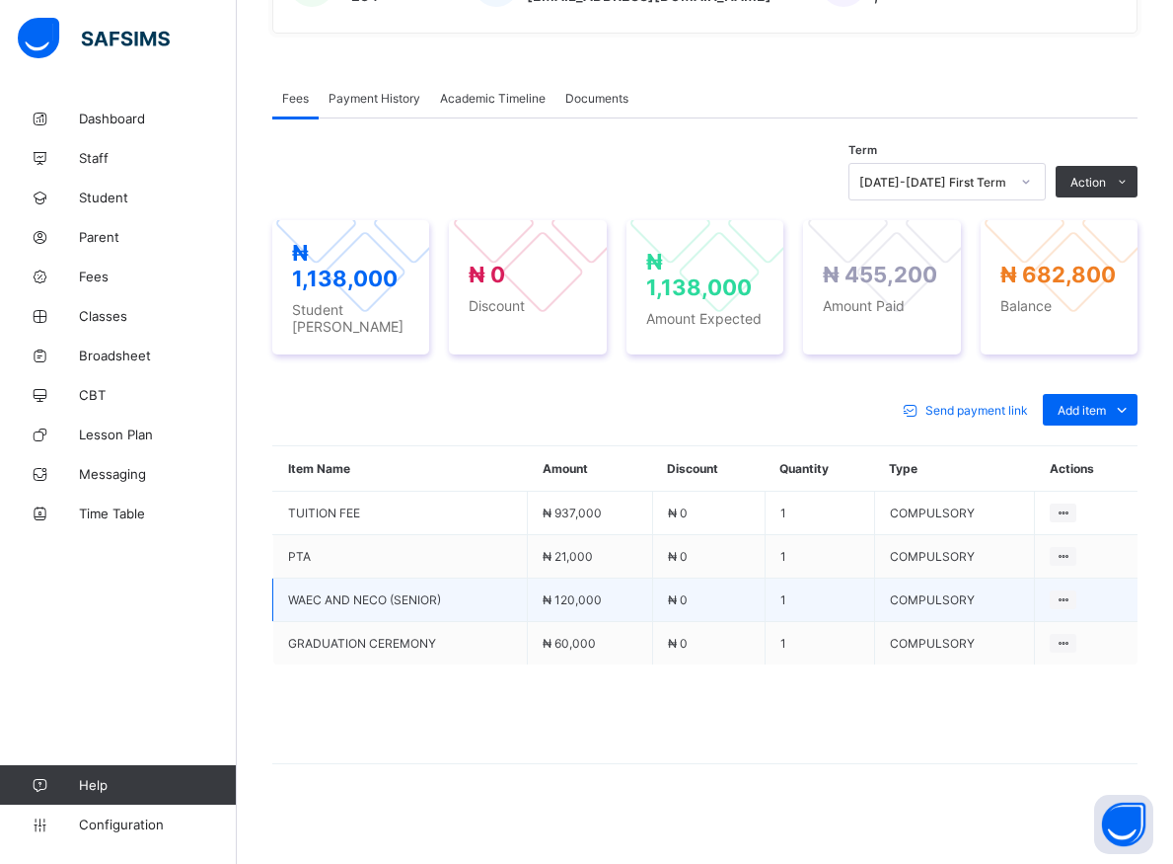
scroll to position [340, 0]
